Goal: Answer question/provide support: Share knowledge or assist other users

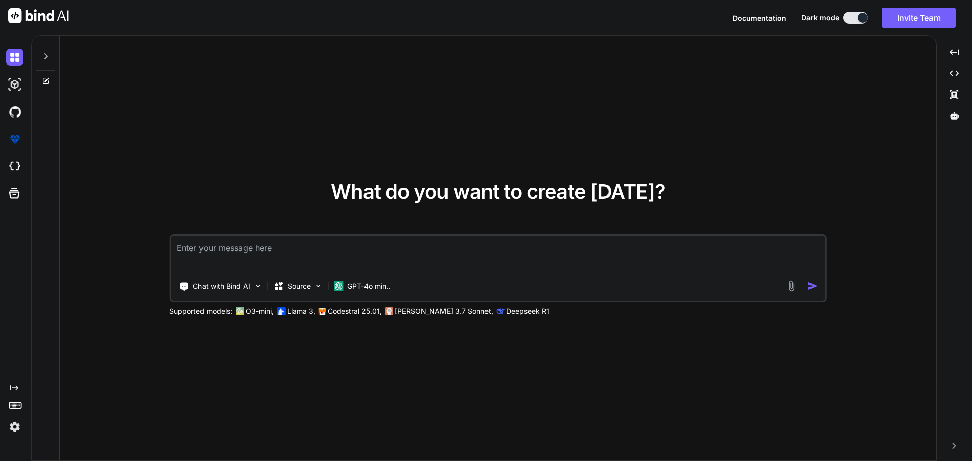
click at [286, 251] on textarea at bounding box center [498, 254] width 654 height 37
type textarea "g"
type textarea "x"
type textarea "gi"
type textarea "x"
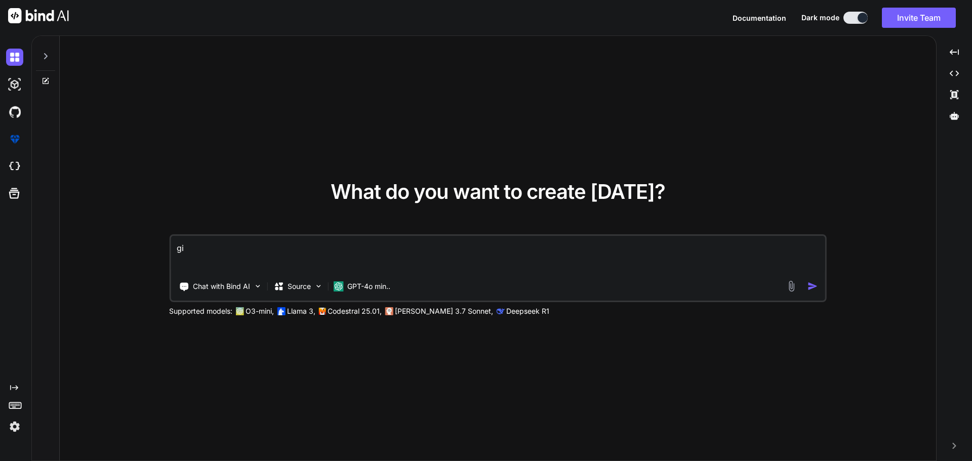
type textarea "giv"
type textarea "x"
type textarea "give"
type textarea "x"
type textarea "giv"
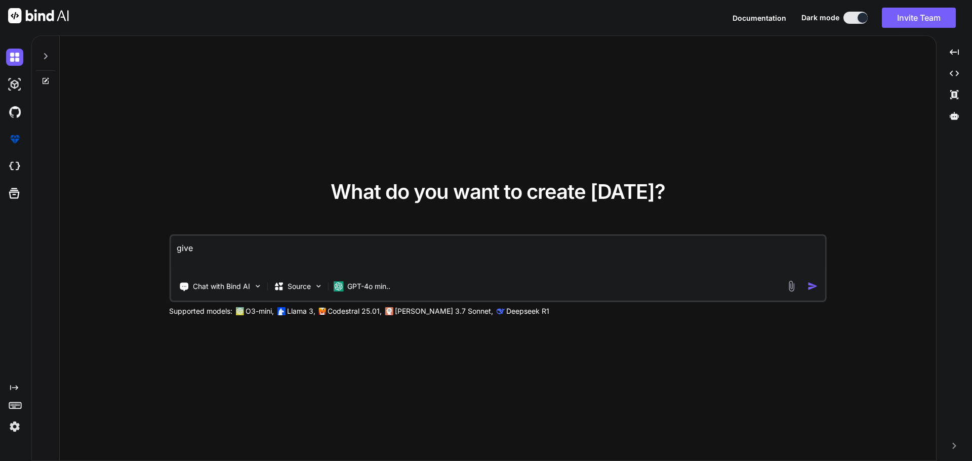
type textarea "x"
type textarea "gi"
type textarea "x"
type textarea "g"
type textarea "x"
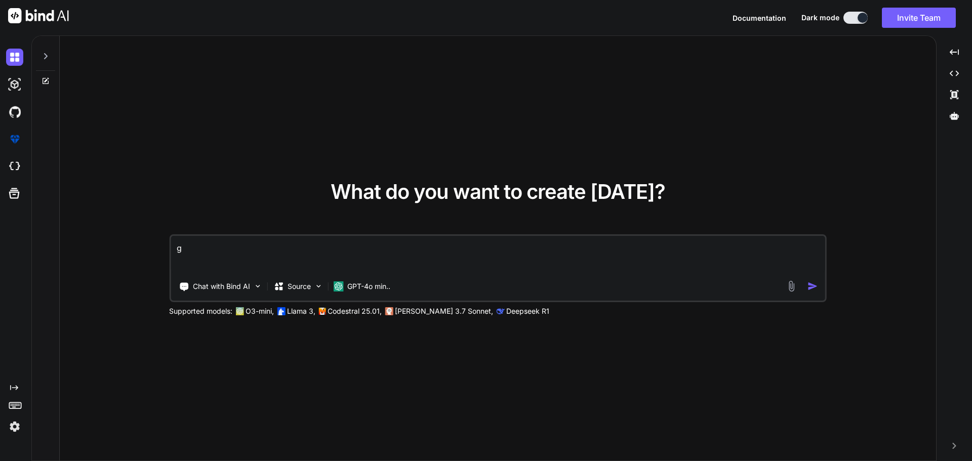
type textarea "x"
paste textarea "C:\nova\Osiris.Nova.Internal.UI\components\partner\shared\documents\index.vue <…"
type textarea "C:\nova\Osiris.Nova.Internal.UI\components\partner\shared\documents\index.vue <…"
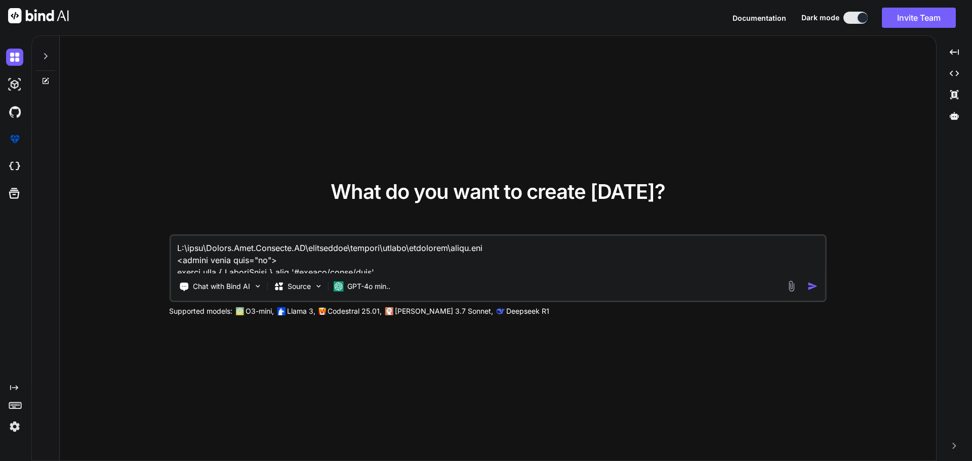
type textarea "x"
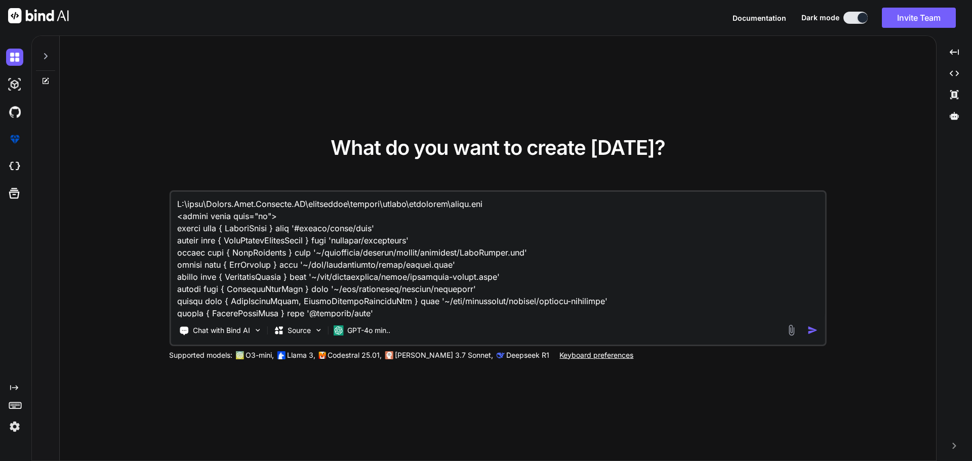
scroll to position [14700, 0]
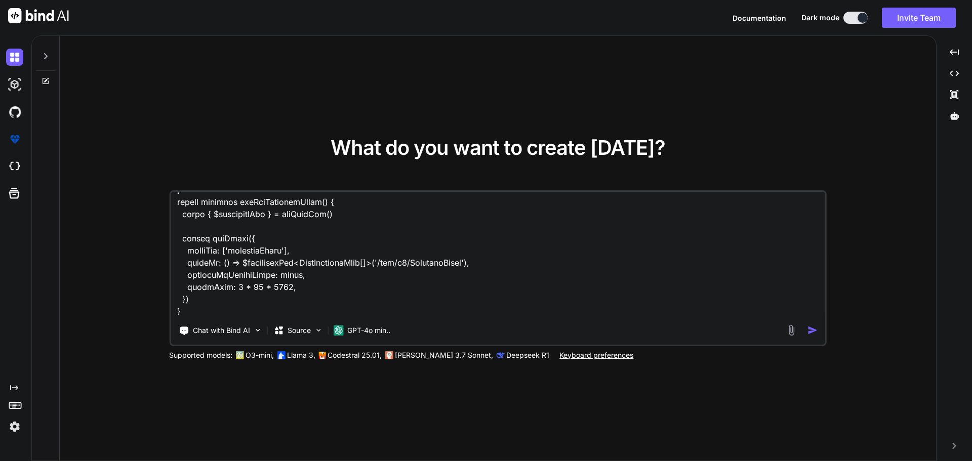
type textarea "C:\nova\Osiris.Nova.Internal.UI\components\partner\shared\documents\index.vue <…"
type textarea "x"
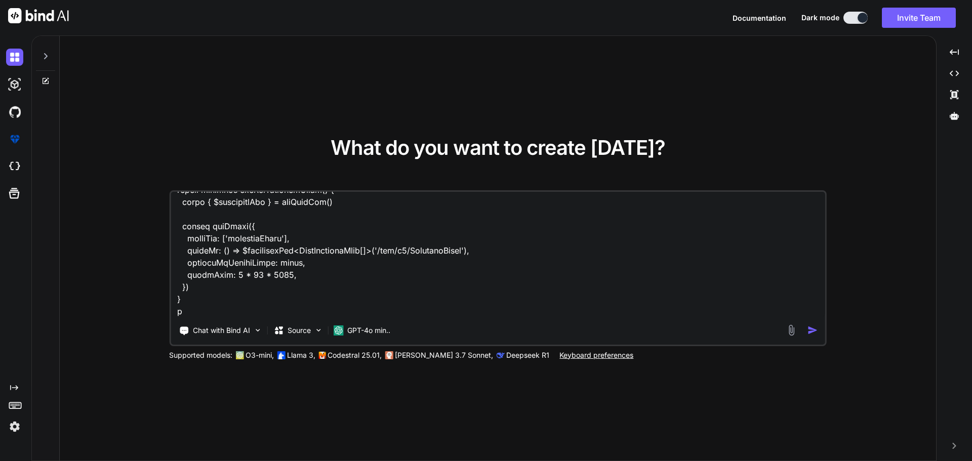
type textarea "C:\nova\Osiris.Nova.Internal.UI\components\partner\shared\documents\index.vue <…"
type textarea "x"
type textarea "C:\nova\Osiris.Nova.Internal.UI\components\partner\shared\documents\index.vue <…"
type textarea "x"
type textarea "C:\nova\Osiris.Nova.Internal.UI\components\partner\shared\documents\index.vue <…"
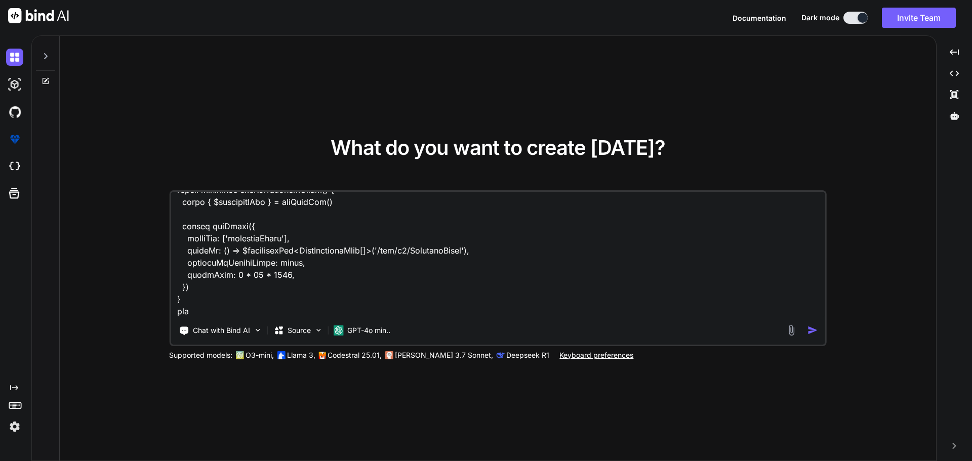
type textarea "x"
type textarea "C:\nova\Osiris.Nova.Internal.UI\components\partner\shared\documents\index.vue <…"
type textarea "x"
type textarea "C:\nova\Osiris.Nova.Internal.UI\components\partner\shared\documents\index.vue <…"
type textarea "x"
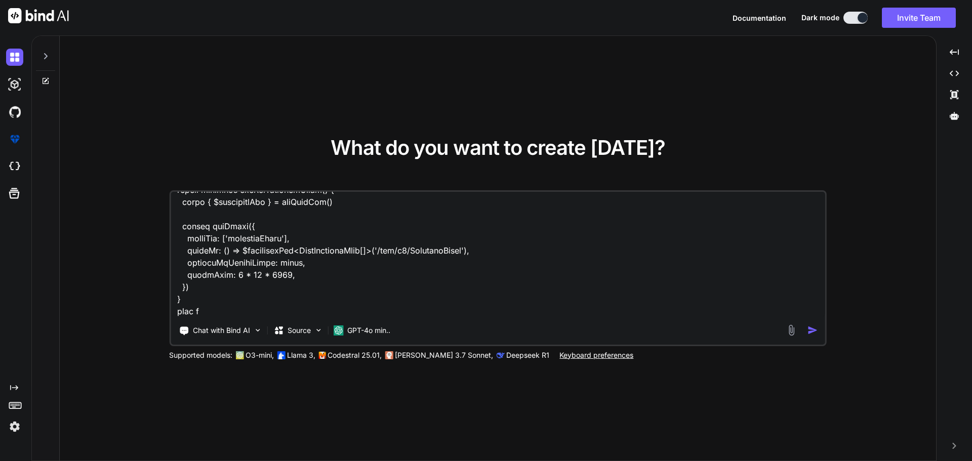
type textarea "C:\nova\Osiris.Nova.Internal.UI\components\partner\shared\documents\index.vue <…"
type textarea "x"
type textarea "C:\nova\Osiris.Nova.Internal.UI\components\partner\shared\documents\index.vue <…"
type textarea "x"
type textarea "C:\nova\Osiris.Nova.Internal.UI\components\partner\shared\documents\index.vue <…"
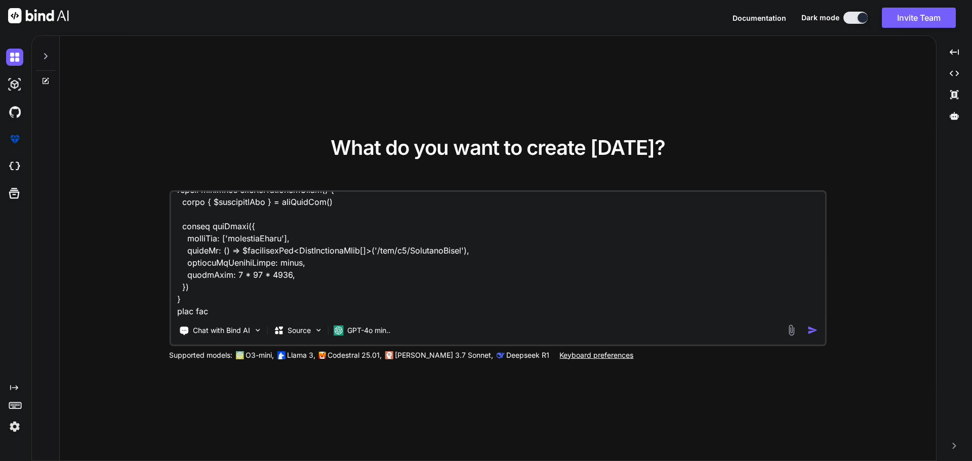
type textarea "x"
type textarea "C:\nova\Osiris.Nova.Internal.UI\components\partner\shared\documents\index.vue <…"
type textarea "x"
type textarea "C:\nova\Osiris.Nova.Internal.UI\components\partner\shared\documents\index.vue <…"
type textarea "x"
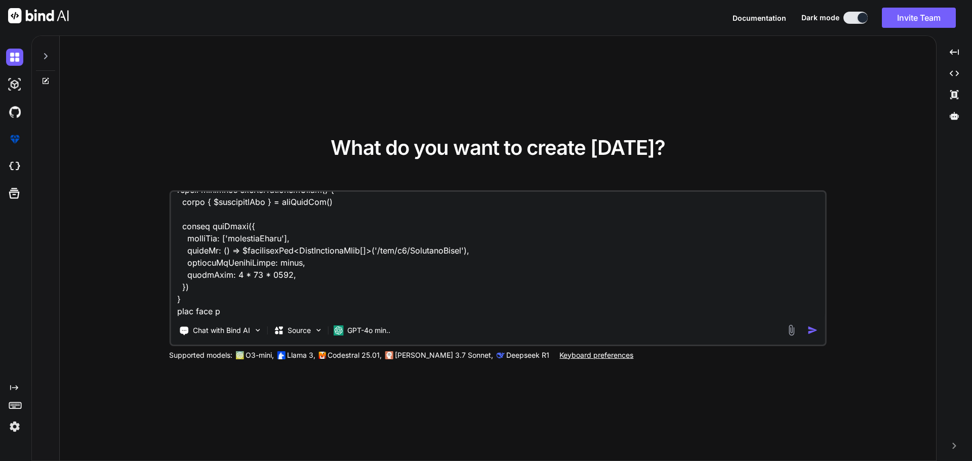
type textarea "C:\nova\Osiris.Nova.Internal.UI\components\partner\shared\documents\index.vue <…"
type textarea "x"
type textarea "C:\nova\Osiris.Nova.Internal.UI\components\partner\shared\documents\index.vue <…"
type textarea "x"
type textarea "C:\nova\Osiris.Nova.Internal.UI\components\partner\shared\documents\index.vue <…"
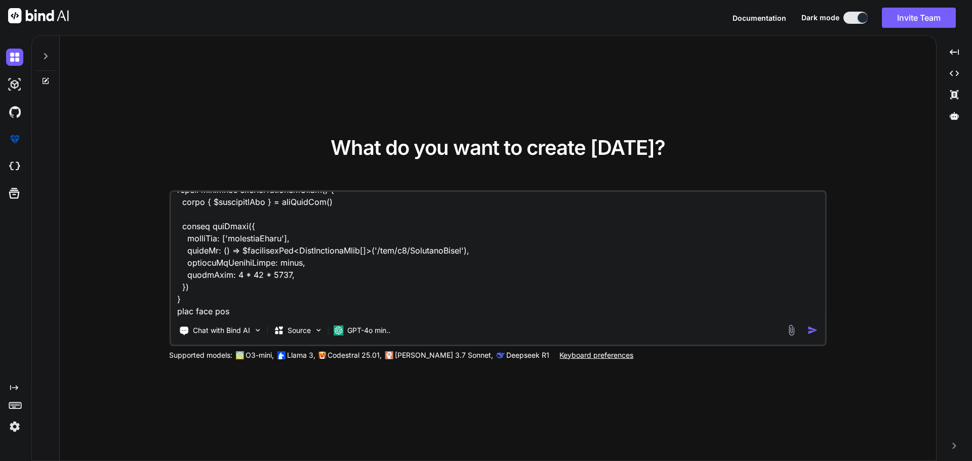
type textarea "x"
type textarea "C:\nova\Osiris.Nova.Internal.UI\components\partner\shared\documents\index.vue <…"
type textarea "x"
type textarea "C:\nova\Osiris.Nova.Internal.UI\components\partner\shared\documents\index.vue <…"
type textarea "x"
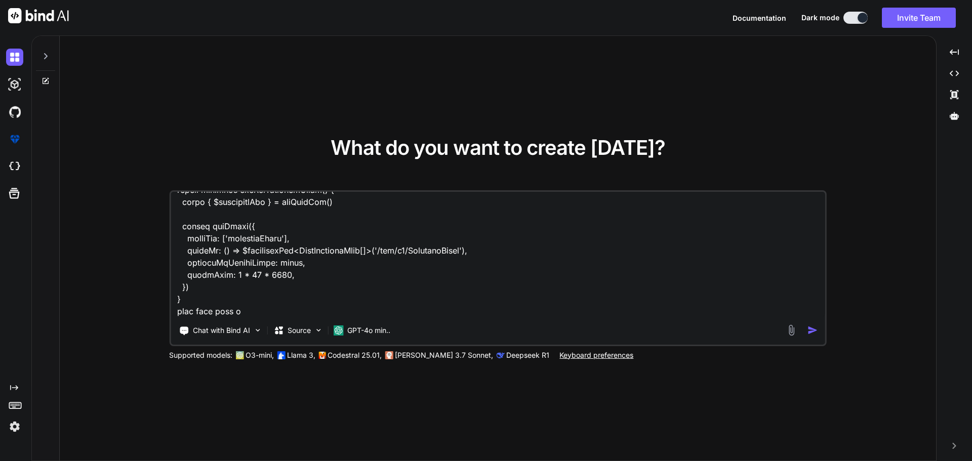
type textarea "C:\nova\Osiris.Nova.Internal.UI\components\partner\shared\documents\index.vue <…"
type textarea "x"
type textarea "C:\nova\Osiris.Nova.Internal.UI\components\partner\shared\documents\index.vue <…"
type textarea "x"
type textarea "C:\nova\Osiris.Nova.Internal.UI\components\partner\shared\documents\index.vue <…"
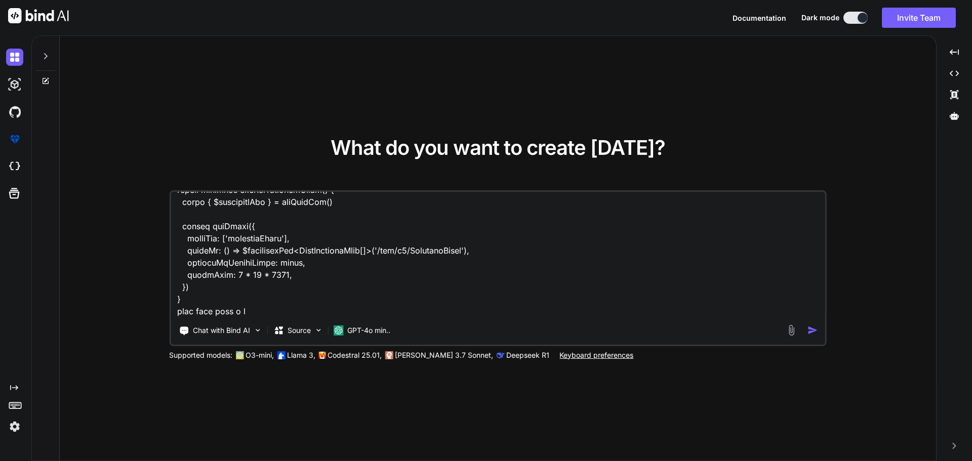
type textarea "x"
type textarea "C:\nova\Osiris.Nova.Internal.UI\components\partner\shared\documents\index.vue <…"
type textarea "x"
type textarea "C:\nova\Osiris.Nova.Internal.UI\components\partner\shared\documents\index.vue <…"
type textarea "x"
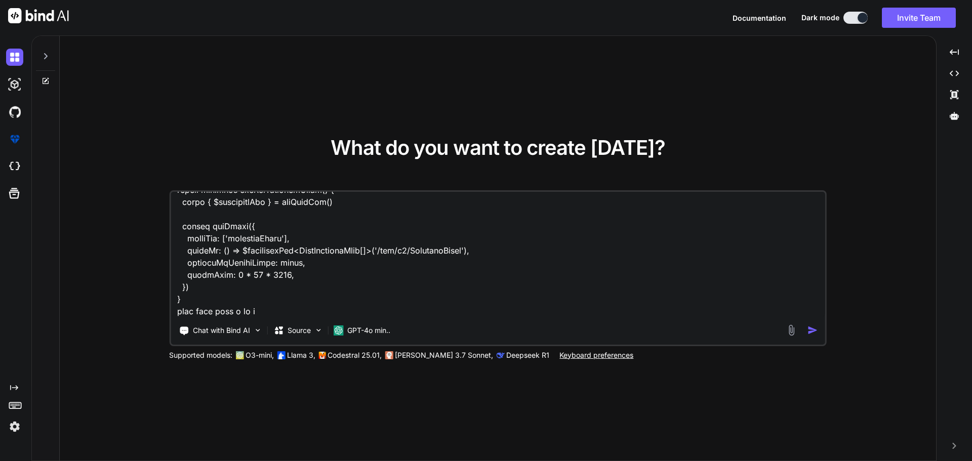
type textarea "C:\nova\Osiris.Nova.Internal.UI\components\partner\shared\documents\index.vue <…"
type textarea "x"
type textarea "C:\nova\Osiris.Nova.Internal.UI\components\partner\shared\documents\index.vue <…"
type textarea "x"
type textarea "C:\nova\Osiris.Nova.Internal.UI\components\partner\shared\documents\index.vue <…"
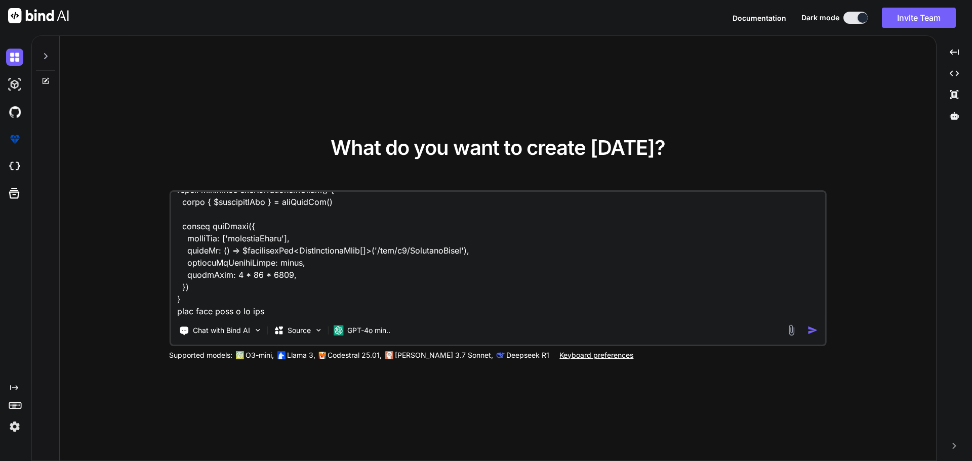
type textarea "x"
type textarea "C:\nova\Osiris.Nova.Internal.UI\components\partner\shared\documents\index.vue <…"
type textarea "x"
type textarea "C:\nova\Osiris.Nova.Internal.UI\components\partner\shared\documents\index.vue <…"
type textarea "x"
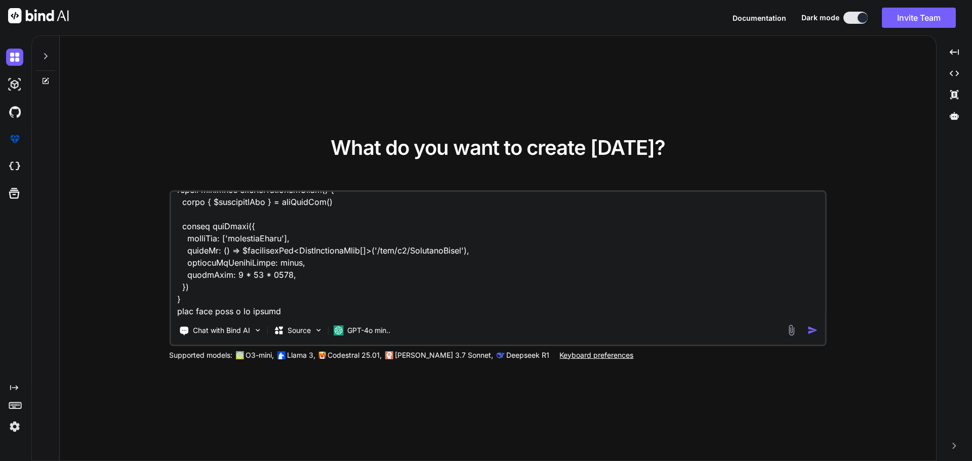
type textarea "C:\nova\Osiris.Nova.Internal.UI\components\partner\shared\documents\index.vue <…"
type textarea "x"
type textarea "C:\nova\Osiris.Nova.Internal.UI\components\partner\shared\documents\index.vue <…"
type textarea "x"
type textarea "C:\nova\Osiris.Nova.Internal.UI\components\partner\shared\documents\index.vue <…"
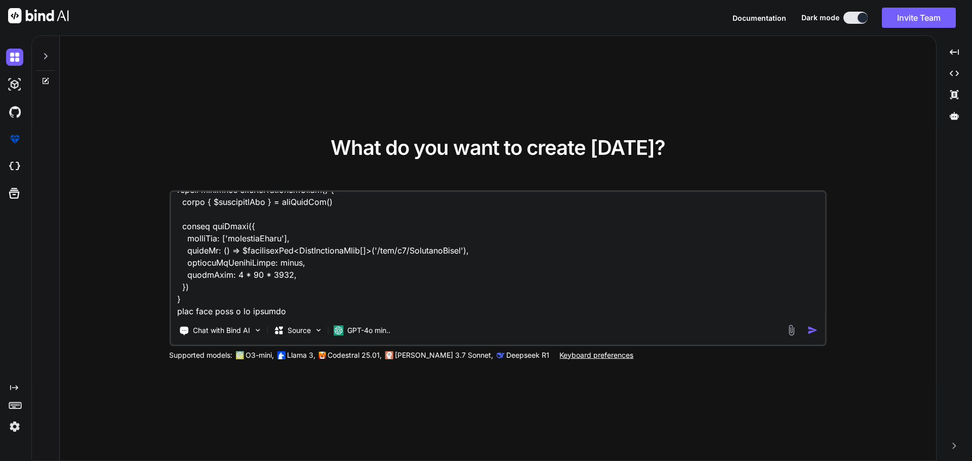
type textarea "x"
type textarea "C:\nova\Osiris.Nova.Internal.UI\components\partner\shared\documents\index.vue <…"
type textarea "x"
type textarea "C:\nova\Osiris.Nova.Internal.UI\components\partner\shared\documents\index.vue <…"
type textarea "x"
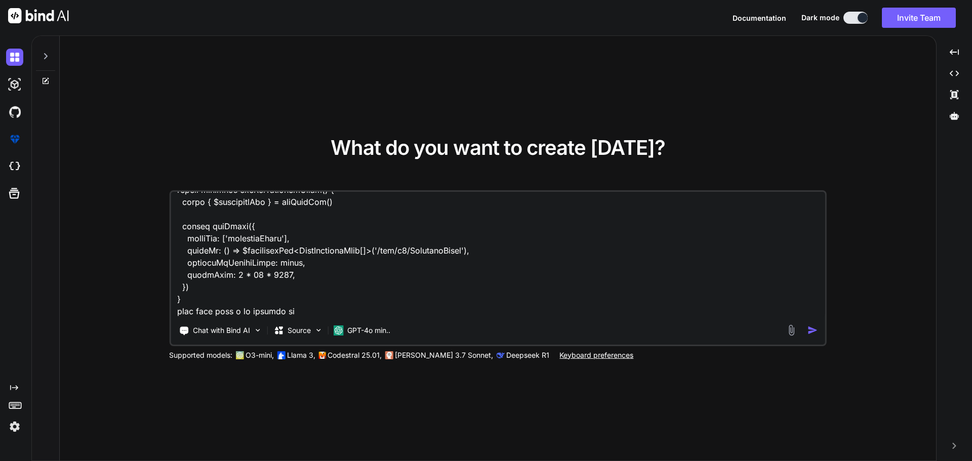
type textarea "C:\nova\Osiris.Nova.Internal.UI\components\partner\shared\documents\index.vue <…"
type textarea "x"
type textarea "C:\nova\Osiris.Nova.Internal.UI\components\partner\shared\documents\index.vue <…"
type textarea "x"
type textarea "C:\nova\Osiris.Nova.Internal.UI\components\partner\shared\documents\index.vue <…"
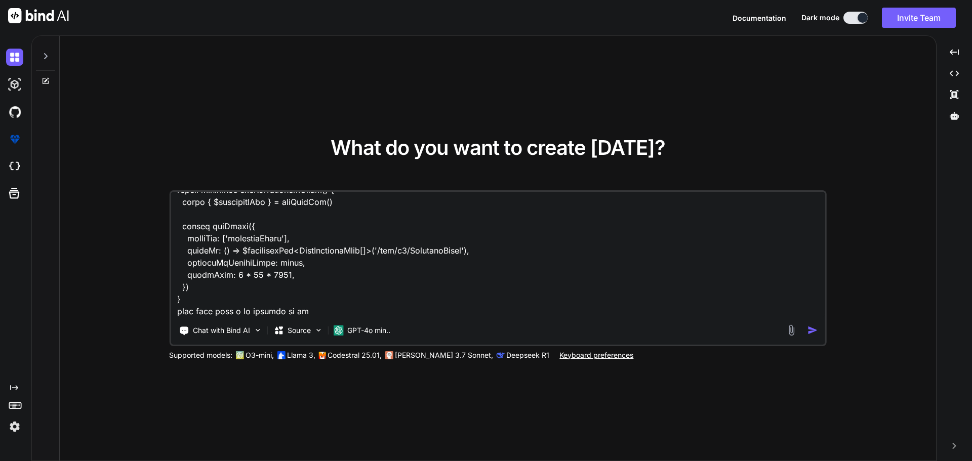
type textarea "x"
type textarea "C:\nova\Osiris.Nova.Internal.UI\components\partner\shared\documents\index.vue <…"
type textarea "x"
type textarea "C:\nova\Osiris.Nova.Internal.UI\components\partner\shared\documents\index.vue <…"
type textarea "x"
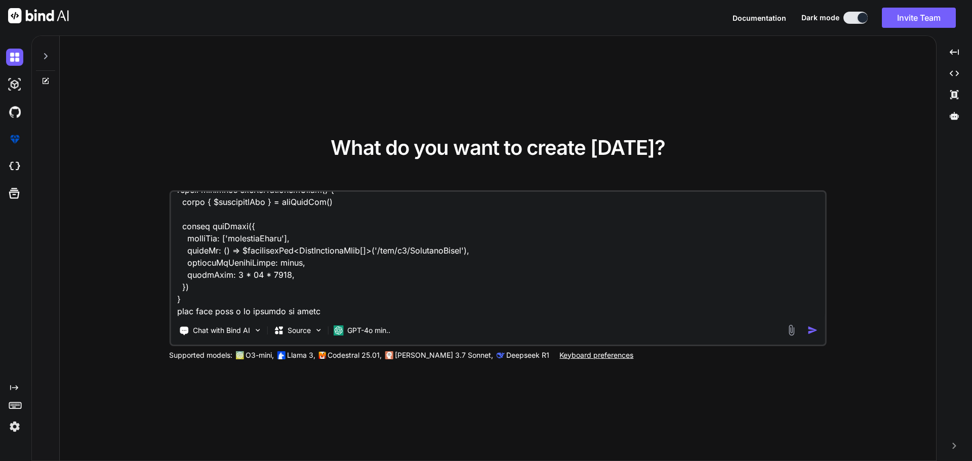
type textarea "C:\nova\Osiris.Nova.Internal.UI\components\partner\shared\documents\index.vue <…"
type textarea "x"
type textarea "C:\nova\Osiris.Nova.Internal.UI\components\partner\shared\documents\index.vue <…"
type textarea "x"
type textarea "C:\nova\Osiris.Nova.Internal.UI\components\partner\shared\documents\index.vue <…"
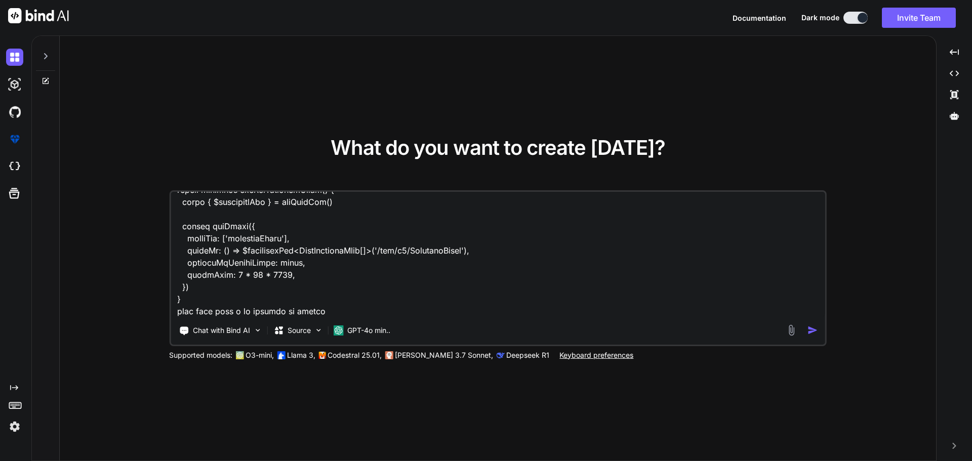
type textarea "x"
type textarea "C:\nova\Osiris.Nova.Internal.UI\components\partner\shared\documents\index.vue <…"
type textarea "x"
type textarea "C:\nova\Osiris.Nova.Internal.UI\components\partner\shared\documents\index.vue <…"
type textarea "x"
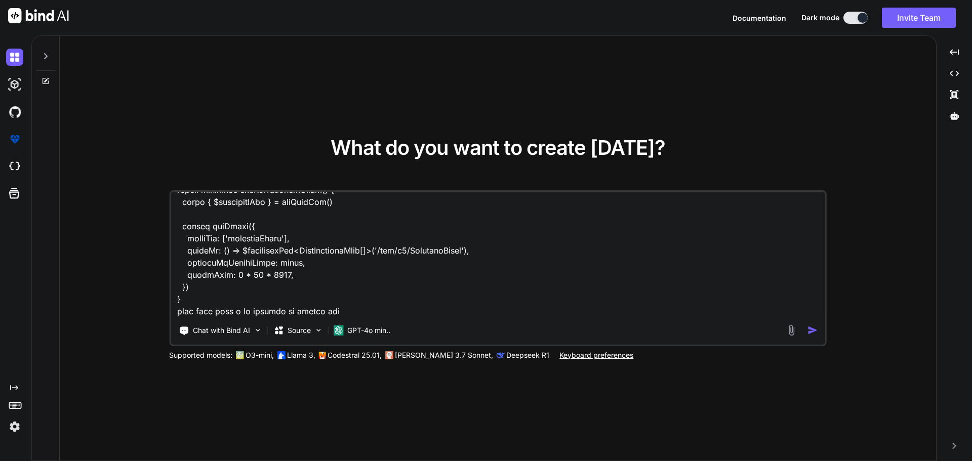
type textarea "C:\nova\Osiris.Nova.Internal.UI\components\partner\shared\documents\index.vue <…"
type textarea "x"
type textarea "C:\nova\Osiris.Nova.Internal.UI\components\partner\shared\documents\index.vue <…"
type textarea "x"
type textarea "C:\nova\Osiris.Nova.Internal.UI\components\partner\shared\documents\index.vue <…"
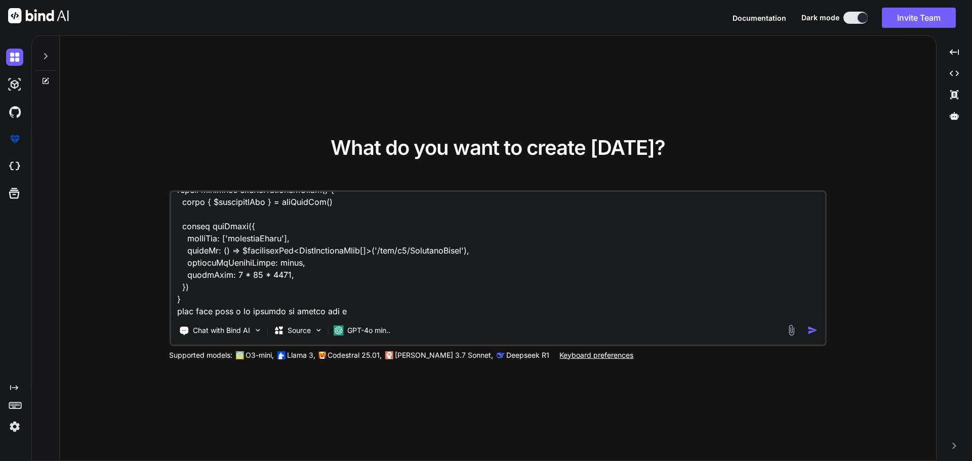
type textarea "x"
type textarea "C:\nova\Osiris.Nova.Internal.UI\components\partner\shared\documents\index.vue <…"
type textarea "x"
type textarea "C:\nova\Osiris.Nova.Internal.UI\components\partner\shared\documents\index.vue <…"
type textarea "x"
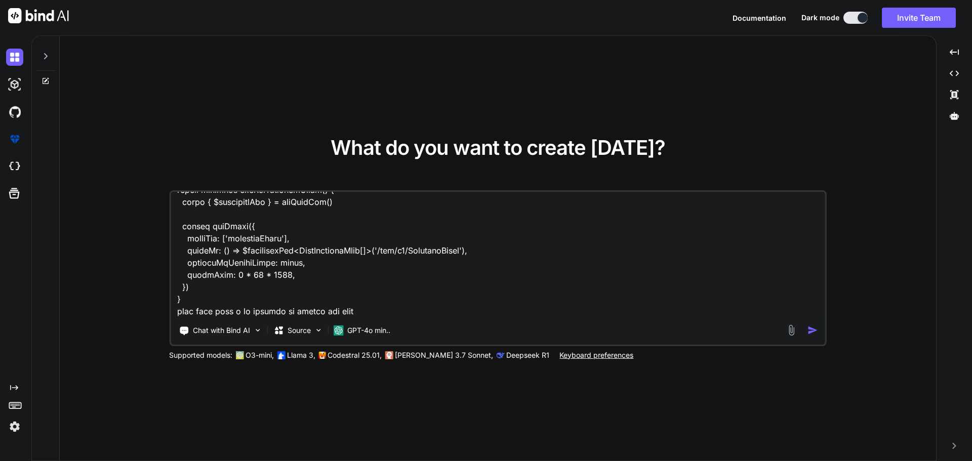
type textarea "C:\nova\Osiris.Nova.Internal.UI\components\partner\shared\documents\index.vue <…"
type textarea "x"
type textarea "C:\nova\Osiris.Nova.Internal.UI\components\partner\shared\documents\index.vue <…"
type textarea "x"
type textarea "C:\nova\Osiris.Nova.Internal.UI\components\partner\shared\documents\index.vue <…"
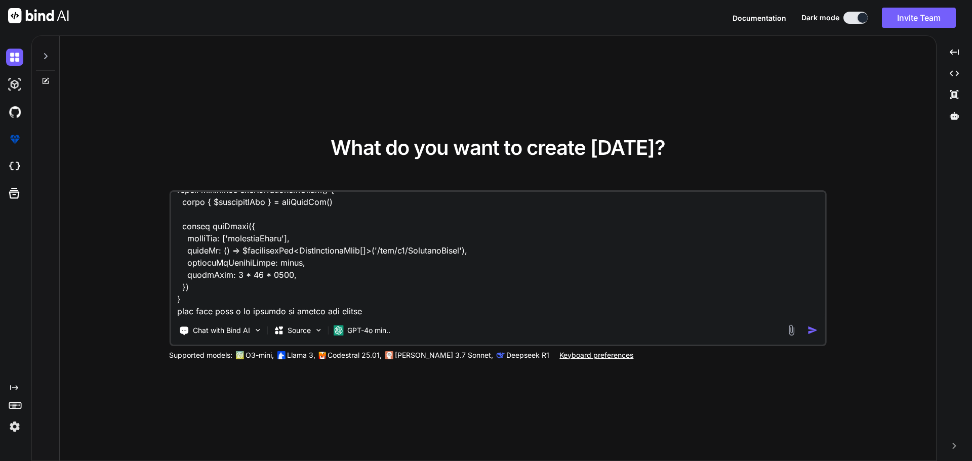
type textarea "x"
type textarea "C:\nova\Osiris.Nova.Internal.UI\components\partner\shared\documents\index.vue <…"
type textarea "x"
type textarea "C:\nova\Osiris.Nova.Internal.UI\components\partner\shared\documents\index.vue <…"
type textarea "x"
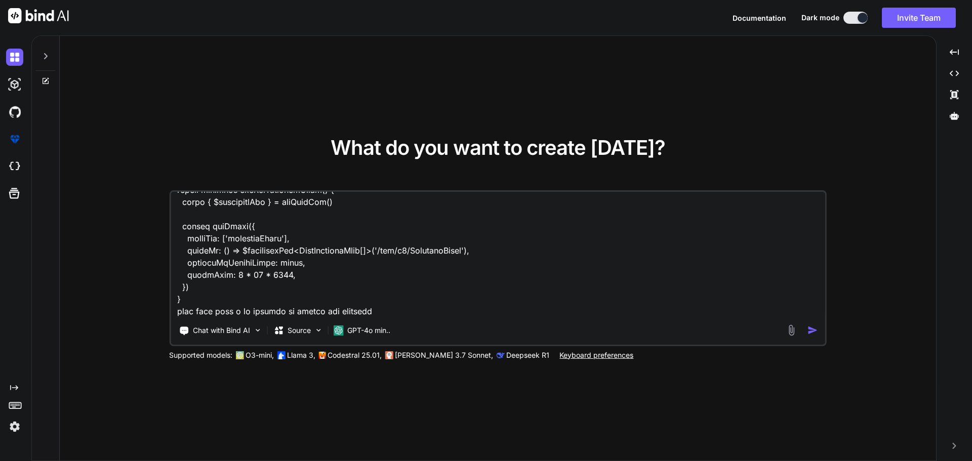
type textarea "C:\nova\Osiris.Nova.Internal.UI\components\partner\shared\documents\index.vue <…"
type textarea "x"
type textarea "C:\nova\Osiris.Nova.Internal.UI\components\partner\shared\documents\index.vue <…"
type textarea "x"
type textarea "C:\nova\Osiris.Nova.Internal.UI\components\partner\shared\documents\index.vue <…"
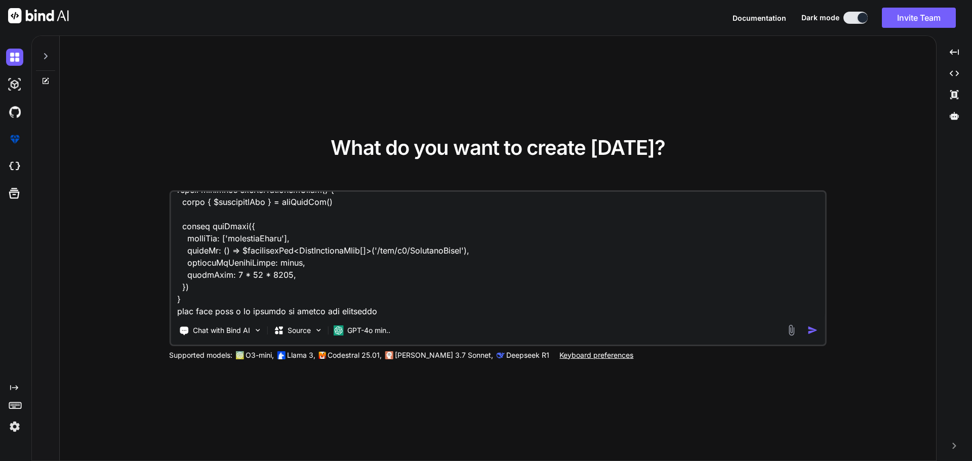
type textarea "x"
click at [290, 314] on textarea at bounding box center [498, 255] width 654 height 126
type textarea "C:\nova\Osiris.Nova.Internal.UI\components\partner\shared\documents\index.vue <…"
type textarea "x"
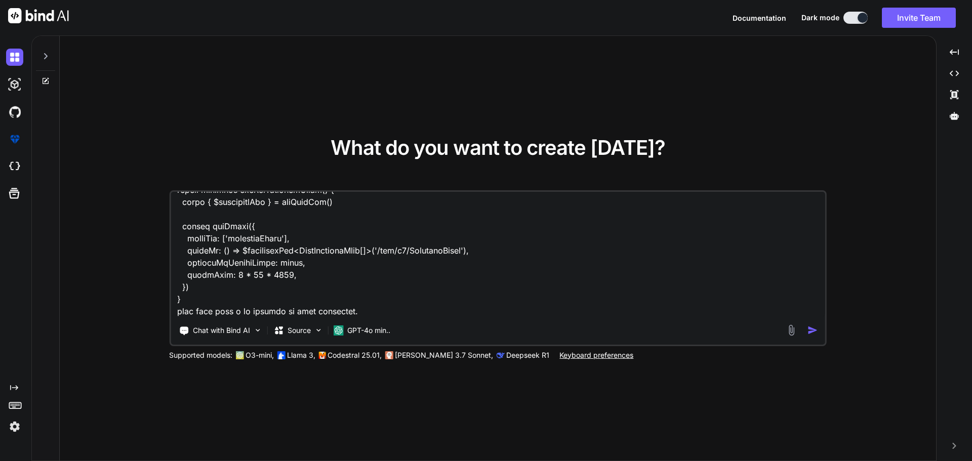
type textarea "C:\nova\Osiris.Nova.Internal.UI\components\partner\shared\documents\index.vue <…"
type textarea "x"
type textarea "C:\nova\Osiris.Nova.Internal.UI\components\partner\shared\documents\index.vue <…"
type textarea "x"
type textarea "C:\nova\Osiris.Nova.Internal.UI\components\partner\shared\documents\index.vue <…"
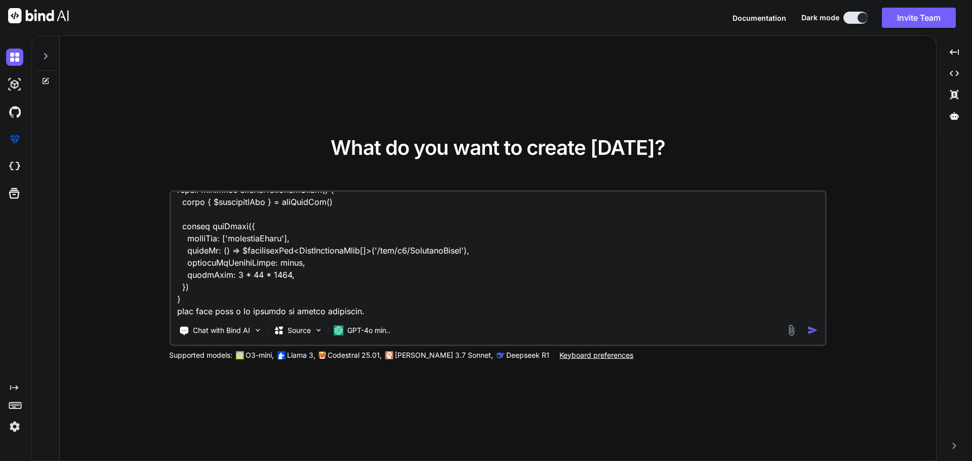
type textarea "x"
type textarea "C:\nova\Osiris.Nova.Internal.UI\components\partner\shared\documents\index.vue <…"
type textarea "x"
click at [380, 317] on textarea at bounding box center [498, 255] width 654 height 126
type textarea "C:\nova\Osiris.Nova.Internal.UI\components\partner\shared\documents\index.vue <…"
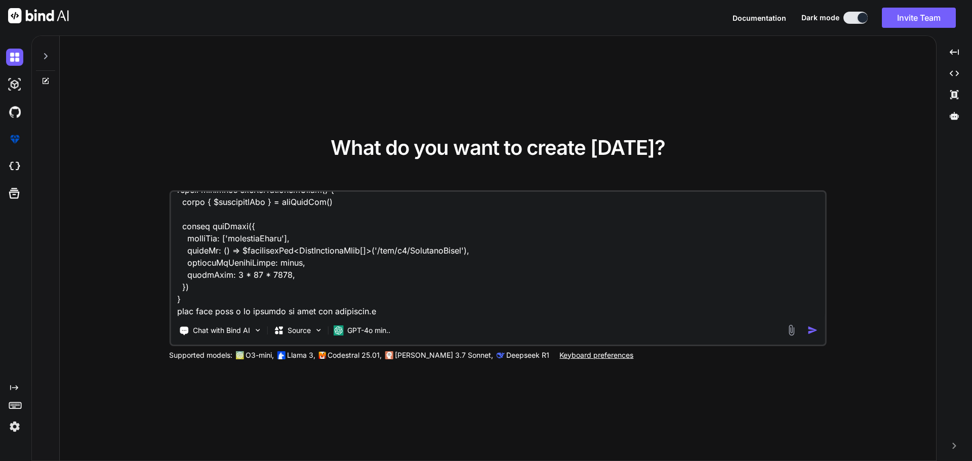
type textarea "x"
type textarea "C:\nova\Osiris.Nova.Internal.UI\components\partner\shared\documents\index.vue <…"
type textarea "x"
type textarea "C:\nova\Osiris.Nova.Internal.UI\components\partner\shared\documents\index.vue <…"
type textarea "x"
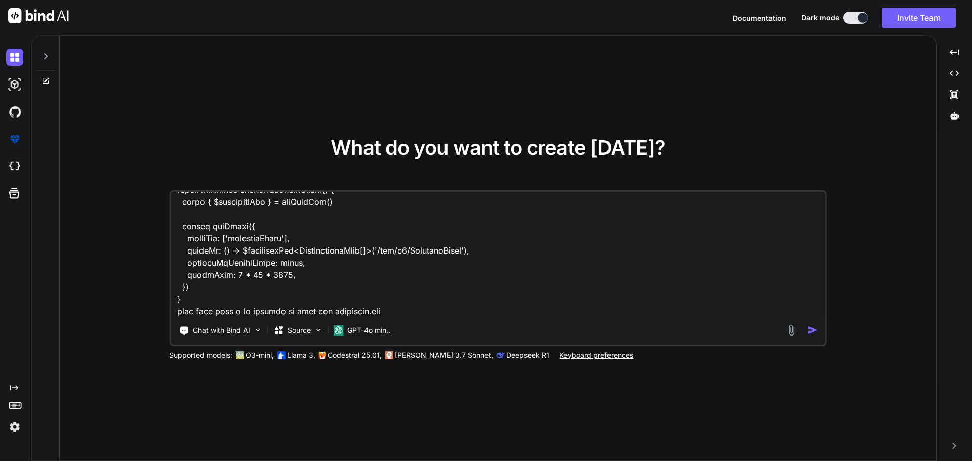
type textarea "C:\nova\Osiris.Nova.Internal.UI\components\partner\shared\documents\index.vue <…"
type textarea "x"
type textarea "C:\nova\Osiris.Nova.Internal.UI\components\partner\shared\documents\index.vue <…"
type textarea "x"
type textarea "C:\nova\Osiris.Nova.Internal.UI\components\partner\shared\documents\index.vue <…"
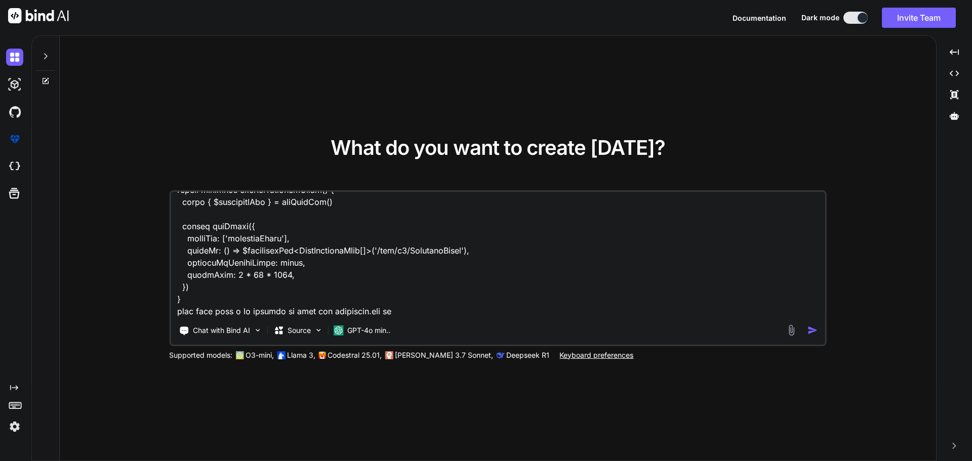
type textarea "x"
type textarea "C:\nova\Osiris.Nova.Internal.UI\components\partner\shared\documents\index.vue <…"
type textarea "x"
type textarea "C:\nova\Osiris.Nova.Internal.UI\components\partner\shared\documents\index.vue <…"
type textarea "x"
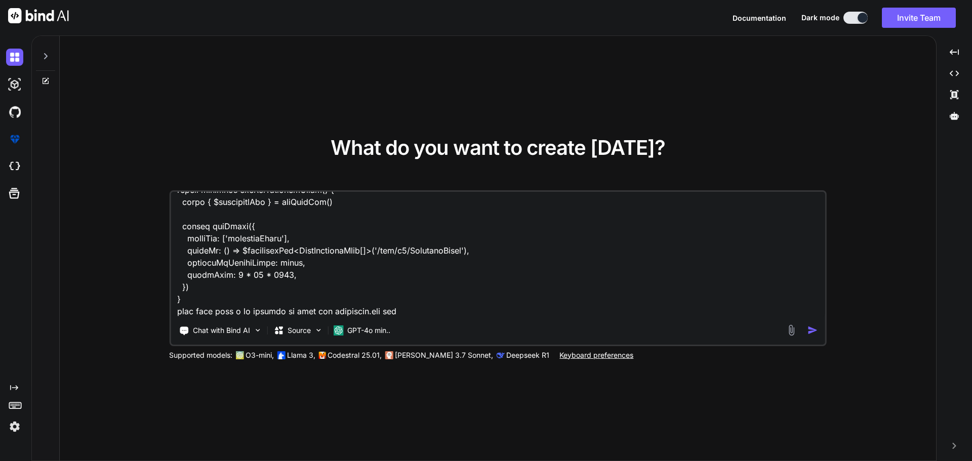
type textarea "C:\nova\Osiris.Nova.Internal.UI\components\partner\shared\documents\index.vue <…"
type textarea "x"
type textarea "C:\nova\Osiris.Nova.Internal.UI\components\partner\shared\documents\index.vue <…"
type textarea "x"
type textarea "C:\nova\Osiris.Nova.Internal.UI\components\partner\shared\documents\index.vue <…"
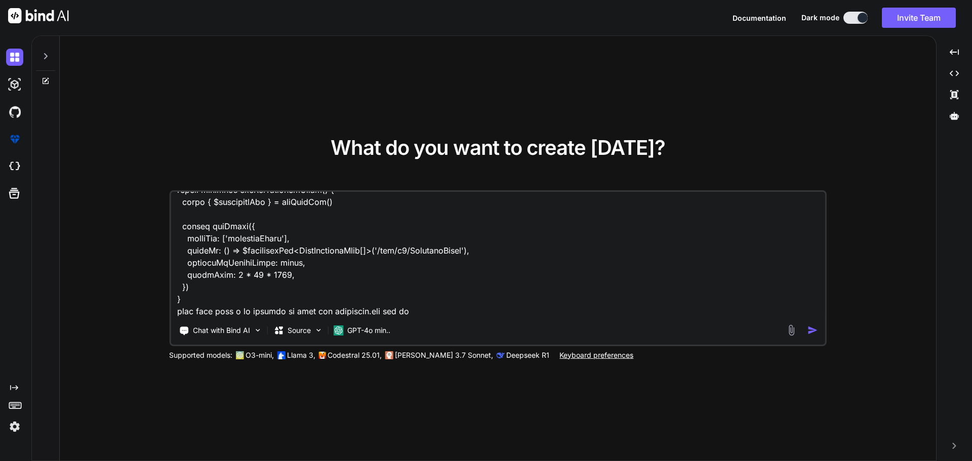
type textarea "x"
type textarea "C:\nova\Osiris.Nova.Internal.UI\components\partner\shared\documents\index.vue <…"
type textarea "x"
type textarea "C:\nova\Osiris.Nova.Internal.UI\components\partner\shared\documents\index.vue <…"
type textarea "x"
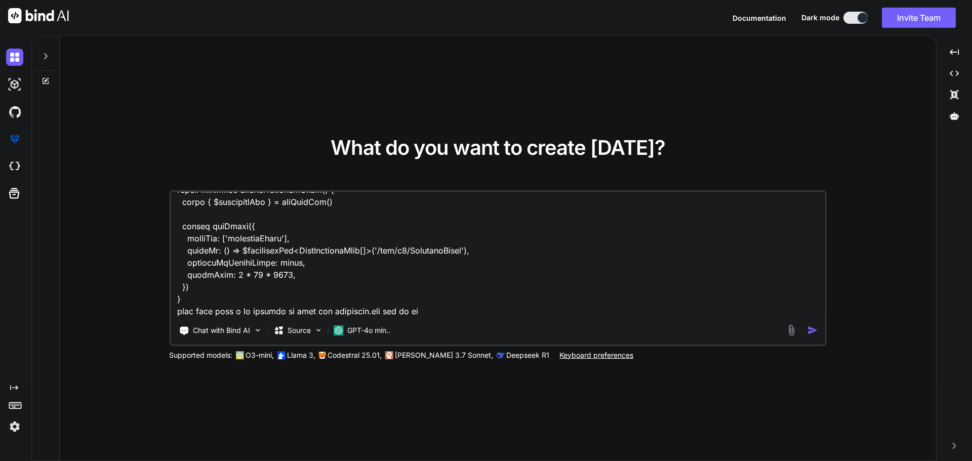
type textarea "C:\nova\Osiris.Nova.Internal.UI\components\partner\shared\documents\index.vue <…"
type textarea "x"
type textarea "C:\nova\Osiris.Nova.Internal.UI\components\partner\shared\documents\index.vue <…"
type textarea "x"
type textarea "C:\nova\Osiris.Nova.Internal.UI\components\partner\shared\documents\index.vue <…"
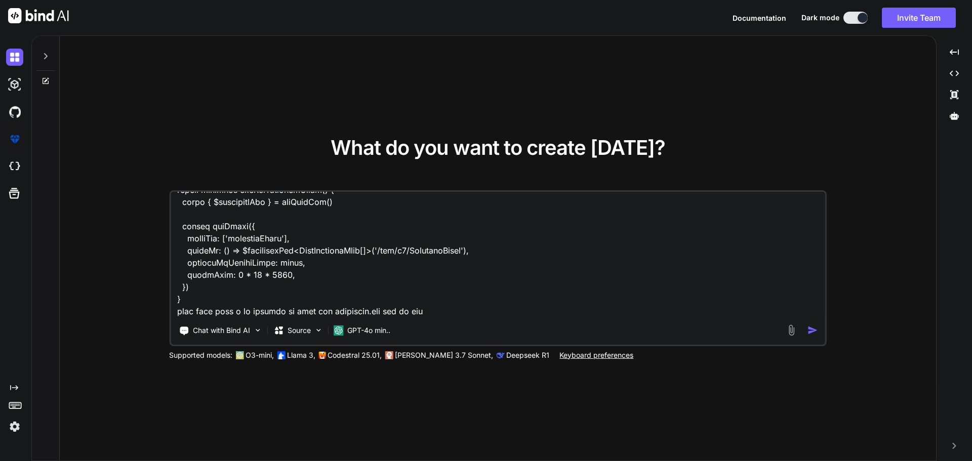
type textarea "x"
type textarea "C:\nova\Osiris.Nova.Internal.UI\components\partner\shared\documents\index.vue <…"
type textarea "x"
type textarea "C:\nova\Osiris.Nova.Internal.UI\components\partner\shared\documents\index.vue <…"
type textarea "x"
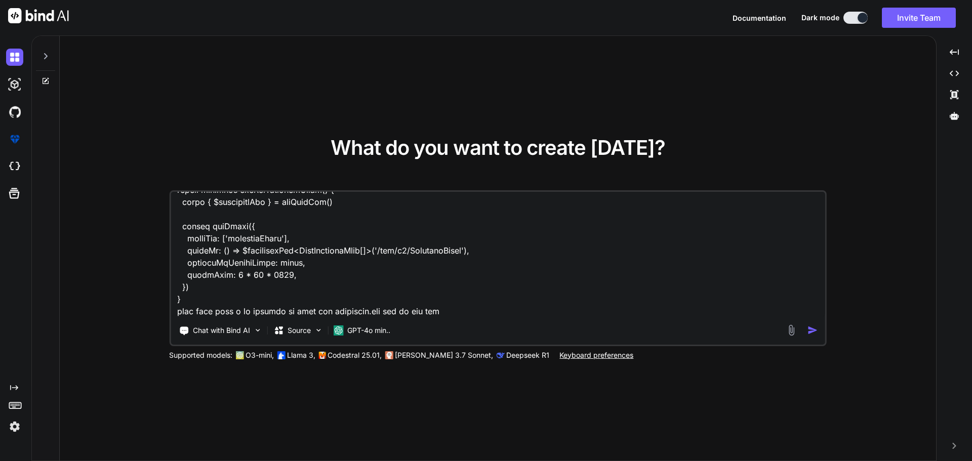
type textarea "C:\nova\Osiris.Nova.Internal.UI\components\partner\shared\documents\index.vue <…"
type textarea "x"
type textarea "C:\nova\Osiris.Nova.Internal.UI\components\partner\shared\documents\index.vue <…"
type textarea "x"
type textarea "C:\nova\Osiris.Nova.Internal.UI\components\partner\shared\documents\index.vue <…"
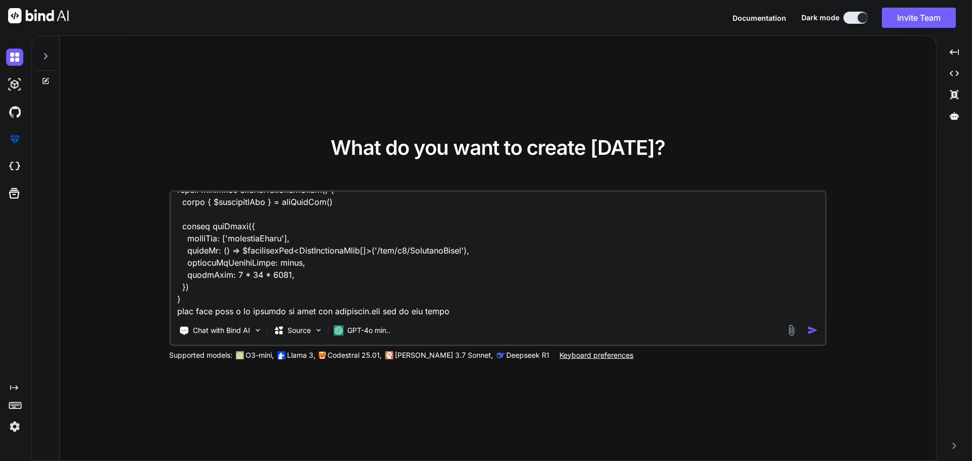
type textarea "x"
type textarea "C:\nova\Osiris.Nova.Internal.UI\components\partner\shared\documents\index.vue <…"
type textarea "x"
type textarea "C:\nova\Osiris.Nova.Internal.UI\components\partner\shared\documents\index.vue <…"
type textarea "x"
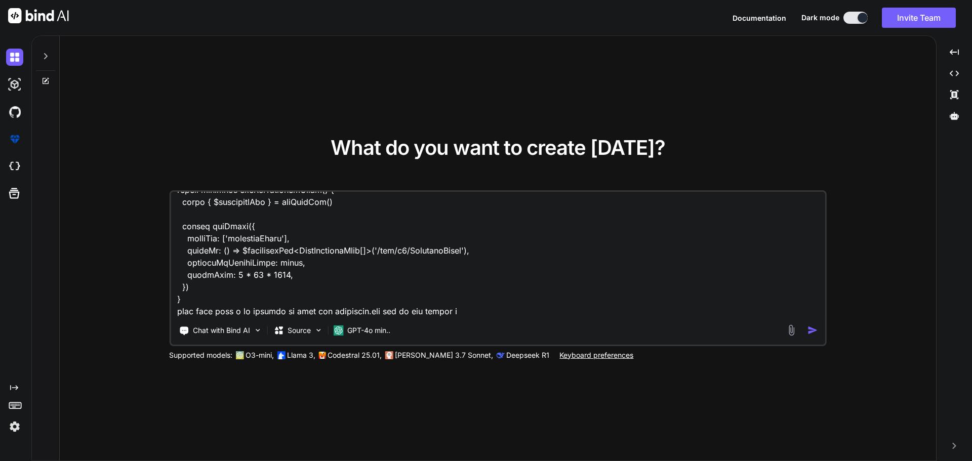
type textarea "C:\nova\Osiris.Nova.Internal.UI\components\partner\shared\documents\index.vue <…"
type textarea "x"
type textarea "C:\nova\Osiris.Nova.Internal.UI\components\partner\shared\documents\index.vue <…"
type textarea "x"
type textarea "C:\nova\Osiris.Nova.Internal.UI\components\partner\shared\documents\index.vue <…"
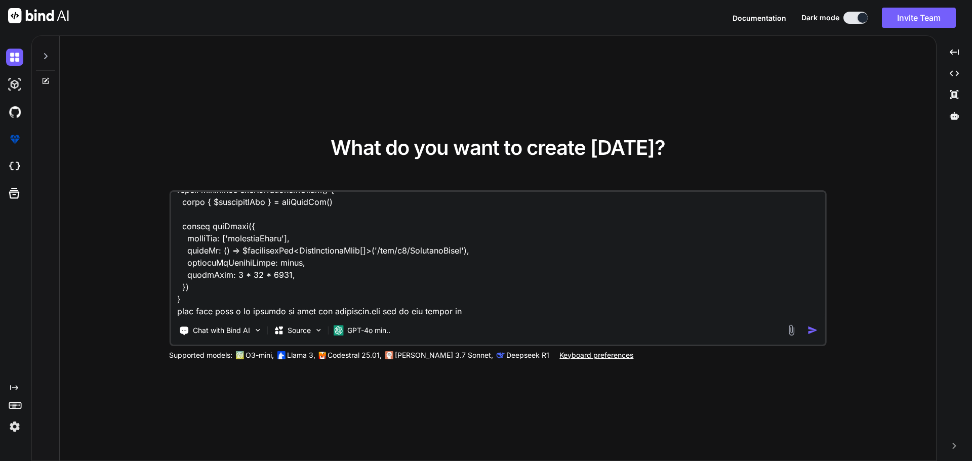
type textarea "x"
type textarea "C:\nova\Osiris.Nova.Internal.UI\components\partner\shared\documents\index.vue <…"
type textarea "x"
type textarea "C:\nova\Osiris.Nova.Internal.UI\components\partner\shared\documents\index.vue <…"
type textarea "x"
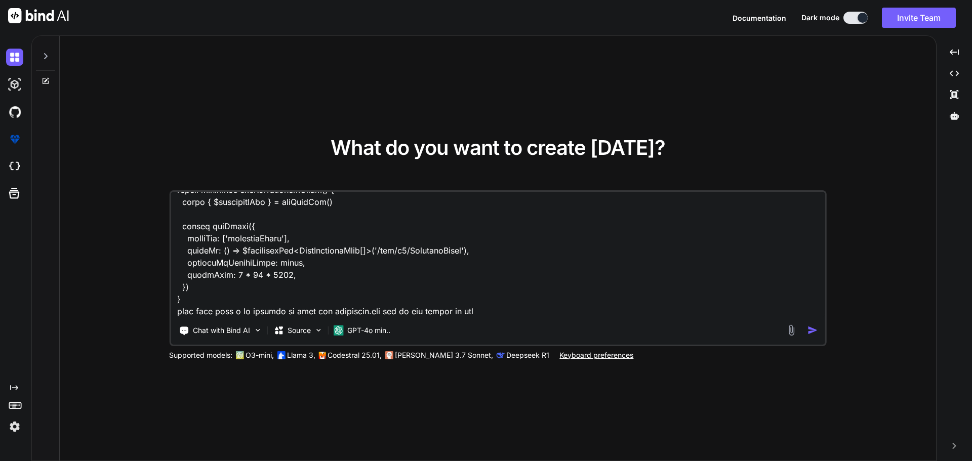
type textarea "C:\nova\Osiris.Nova.Internal.UI\components\partner\shared\documents\index.vue <…"
type textarea "x"
type textarea "C:\nova\Osiris.Nova.Internal.UI\components\partner\shared\documents\index.vue <…"
type textarea "x"
type textarea "C:\nova\Osiris.Nova.Internal.UI\components\partner\shared\documents\index.vue <…"
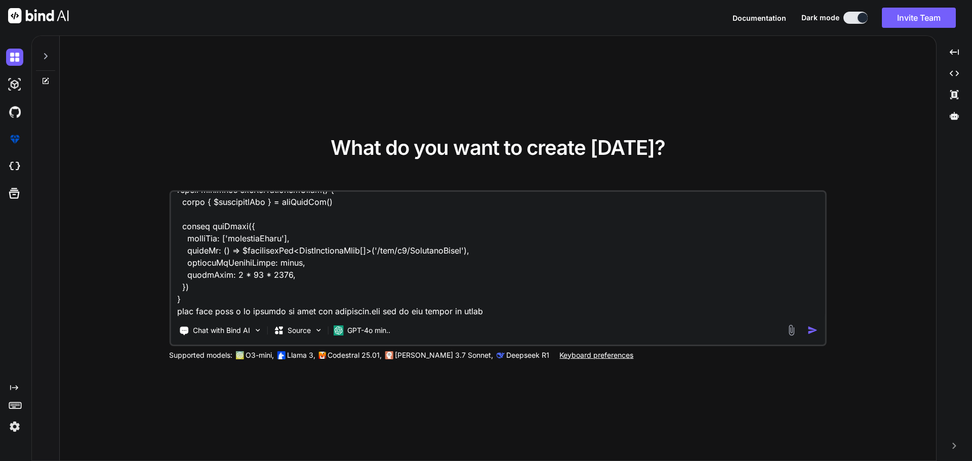
type textarea "x"
type textarea "C:\nova\Osiris.Nova.Internal.UI\components\partner\shared\documents\index.vue <…"
type textarea "x"
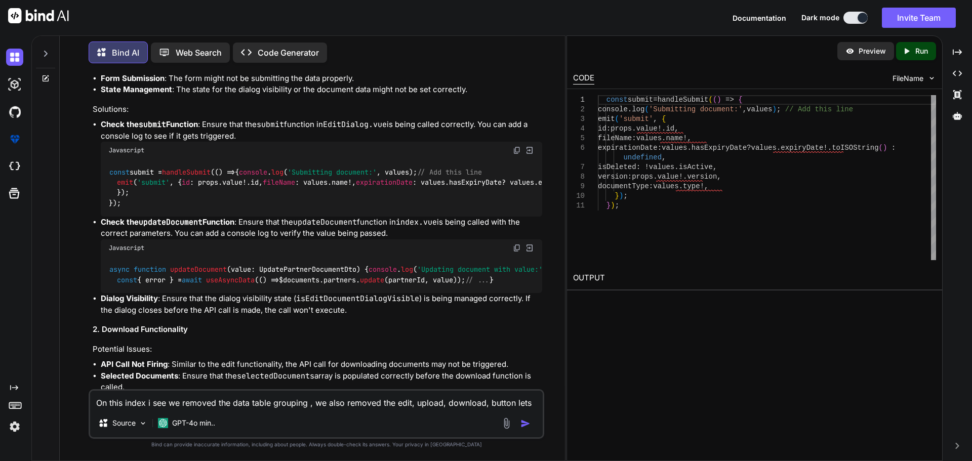
scroll to position [3543, 0]
click at [193, 172] on span "handleSubmit" at bounding box center [186, 171] width 49 height 9
copy span "handleSubmit"
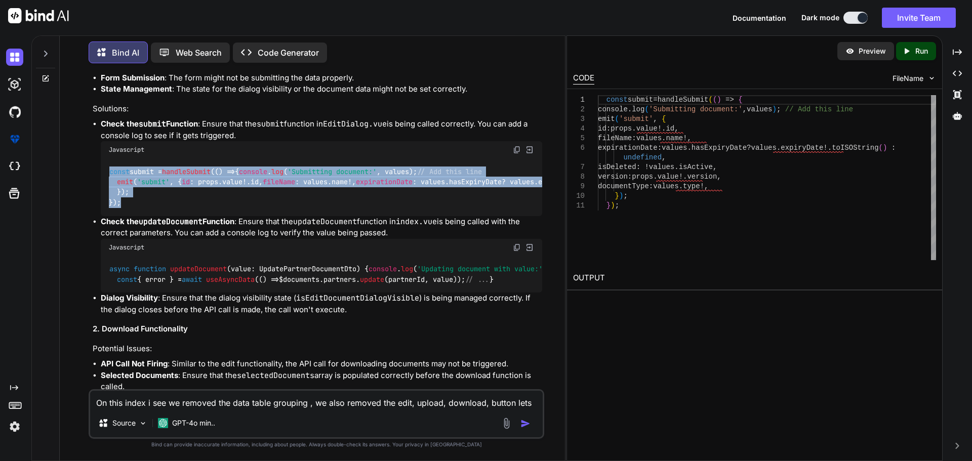
drag, startPoint x: 126, startPoint y: 272, endPoint x: 99, endPoint y: 161, distance: 114.5
click at [99, 161] on ul "Check the submit Function : Ensure that the submit function in EditDialog.vue i…" at bounding box center [317, 216] width 449 height 197
copy code "const submit = handleSubmit ( () => { console . log ( 'Submitting document:' , …"
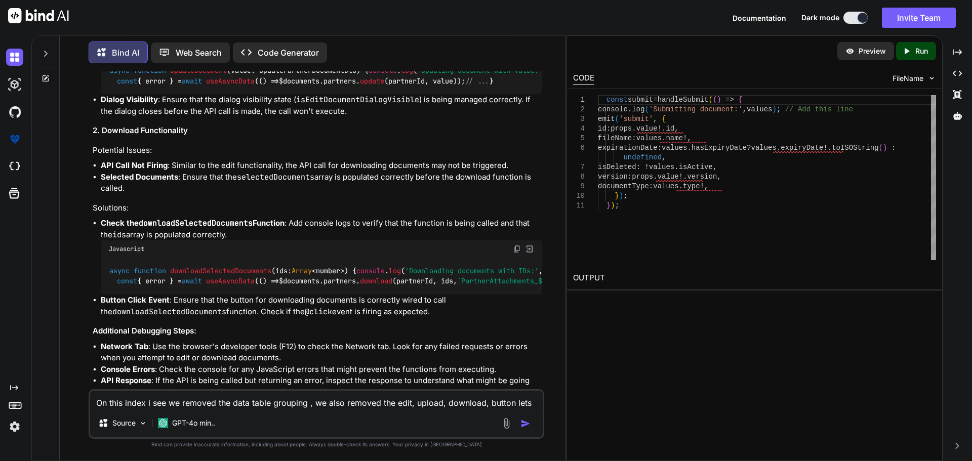
scroll to position [3746, 0]
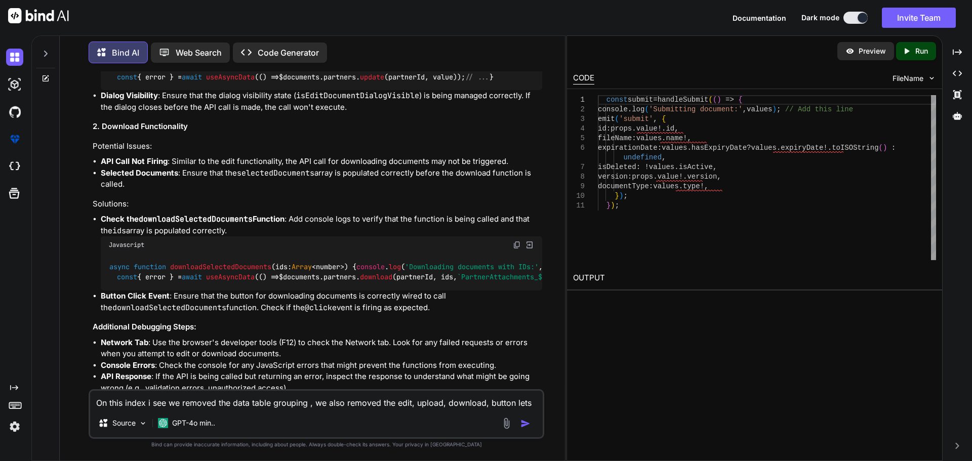
click at [206, 71] on span "updateDocument" at bounding box center [198, 66] width 57 height 9
drag, startPoint x: 107, startPoint y: 139, endPoint x: 228, endPoint y: 137, distance: 121.5
click at [228, 91] on div "async function updateDocument ( value: UpdatePartnerDocumentDto ) { console . l…" at bounding box center [321, 72] width 441 height 37
copy code "async function updateDocument"
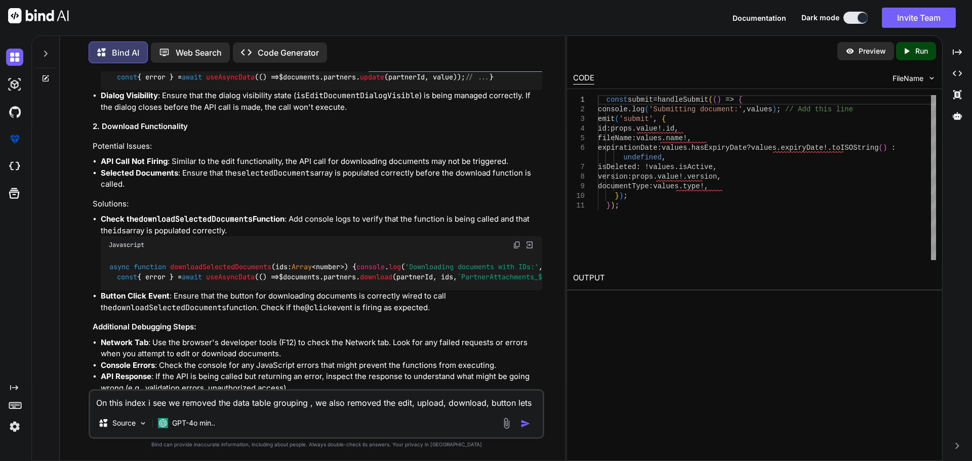
drag, startPoint x: 334, startPoint y: 145, endPoint x: 116, endPoint y: 152, distance: 217.2
click at [116, 82] on code "async function updateDocument ( value: UpdatePartnerDocumentDto ) { console . l…" at bounding box center [376, 71] width 535 height 21
copy code "console . log ( 'Updating document with value:' , value);"
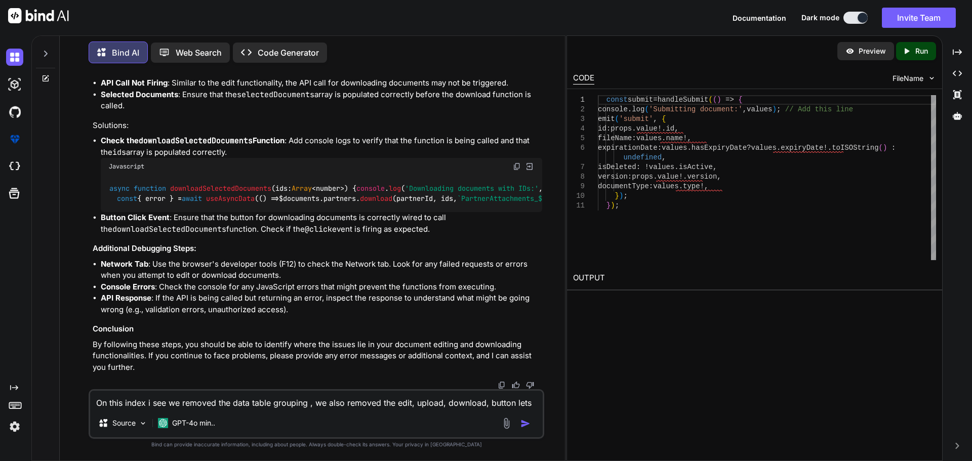
scroll to position [3897, 0]
drag, startPoint x: 332, startPoint y: 229, endPoint x: 139, endPoint y: 235, distance: 192.4
click at [139, 204] on code "async function downloadSelectedDocuments ( ids: Array <number> ) { console . lo…" at bounding box center [394, 193] width 571 height 21
click at [251, 193] on span "downloadSelectedDocuments" at bounding box center [220, 188] width 101 height 9
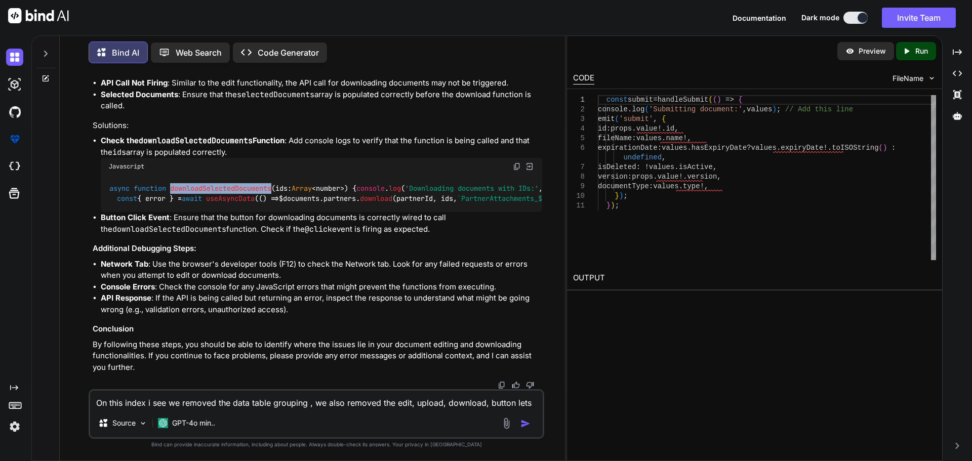
copy span "downloadSelectedDocuments"
drag, startPoint x: 305, startPoint y: 227, endPoint x: 101, endPoint y: 228, distance: 204.0
click at [101, 212] on div "async function downloadSelectedDocuments ( ids: Array <number> ) { console . lo…" at bounding box center [321, 193] width 441 height 37
drag, startPoint x: 333, startPoint y: 230, endPoint x: 113, endPoint y: 228, distance: 219.2
click at [113, 204] on code "async function downloadSelectedDocuments ( ids: Array <number> ) { console . lo…" at bounding box center [394, 193] width 571 height 21
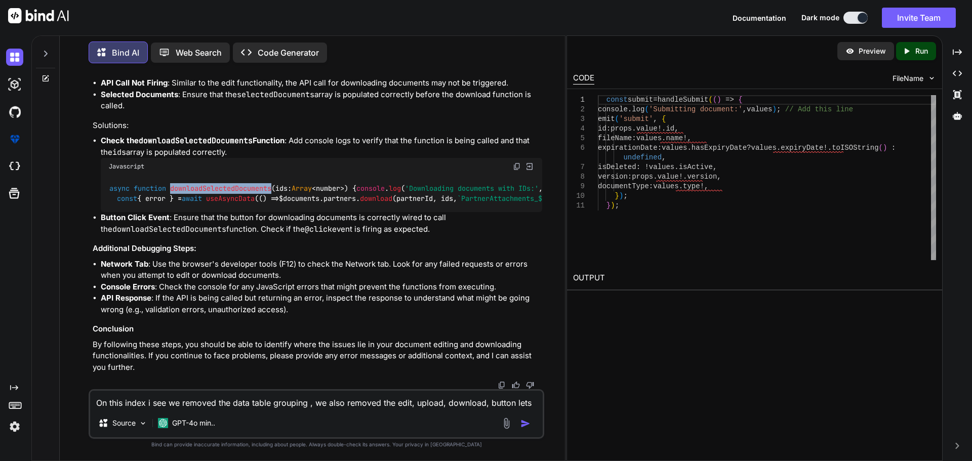
copy code "console . log ( 'Downloading documents with IDs:' , ids);"
click at [197, 404] on textarea "On this index i see we removed the data table grouping , we also removed the ed…" at bounding box center [316, 400] width 452 height 18
click at [231, 408] on textarea "On this index i see we removed the data table grouping , we also removed the ed…" at bounding box center [316, 400] width 452 height 18
paste textarea "Downloading documents with IDs: [32]0: 32length: 1[[Prototype]]: Array(0)"
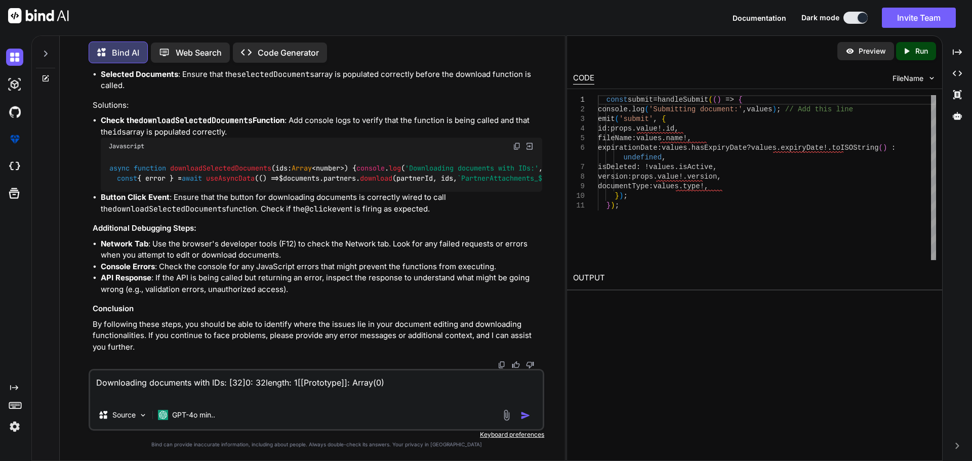
scroll to position [3986, 0]
click at [401, 384] on textarea "Downloading documents with IDs: [32]0: 32length: 1[[Prototype]]: Array(0)" at bounding box center [316, 386] width 452 height 30
click at [397, 381] on textarea "Downloading documents with IDs: [32]0: 32length: 1[[Prototype]]: Array(0)" at bounding box center [316, 386] width 452 height 30
paste textarea "{ "id": 0, "name": "Unknown", "description": "Unknown" }"
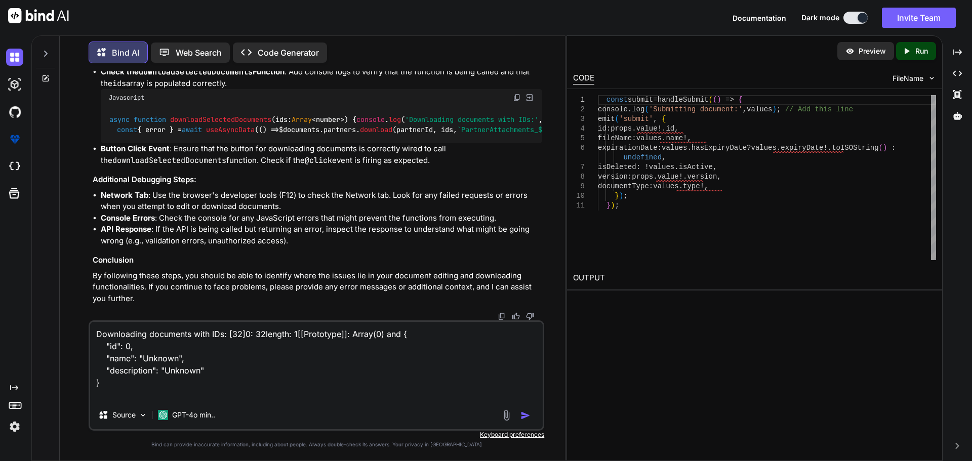
click at [399, 332] on textarea "Downloading documents with IDs: [32]0: 32length: 1[[Prototype]]: Array(0) and {…" at bounding box center [316, 361] width 452 height 79
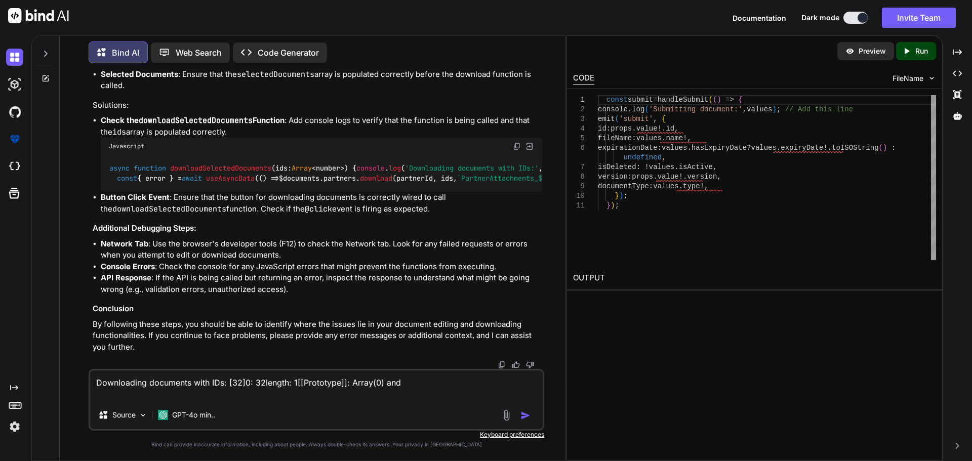
drag, startPoint x: 412, startPoint y: 382, endPoint x: 385, endPoint y: 378, distance: 27.6
click at [385, 378] on textarea "Downloading documents with IDs: [32]0: 32length: 1[[Prototype]]: Array(0) and" at bounding box center [316, 386] width 452 height 30
click at [433, 382] on textarea "Downloading documents with IDs: [32]0: 32length: 1[[Prototype]]: Array(0) and" at bounding box center [316, 386] width 452 height 30
paste textarea "Request URL [URL][DOMAIN_NAME] Request Method GET Status Code 404 Not Found"
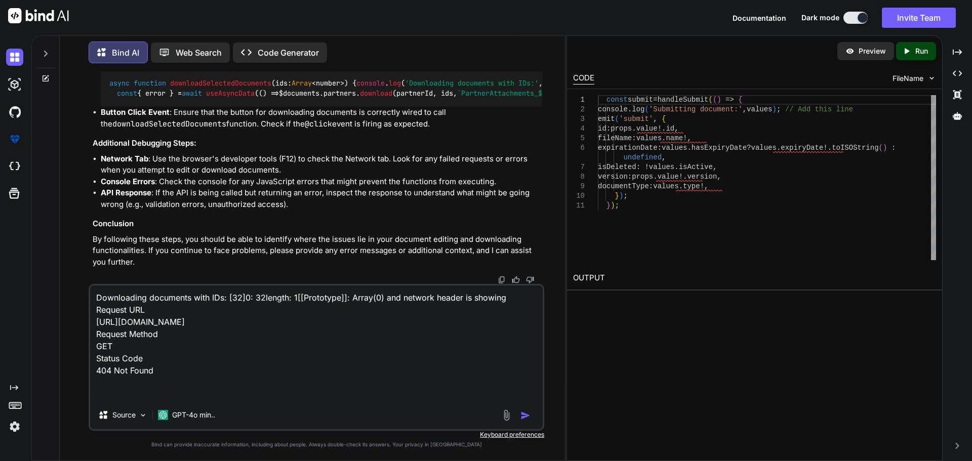
click at [177, 378] on textarea "Downloading documents with IDs: [32]0: 32length: 1[[Prototype]]: Array(0) and n…" at bounding box center [316, 342] width 452 height 115
paste textarea "PartnerDocumentIds 32"
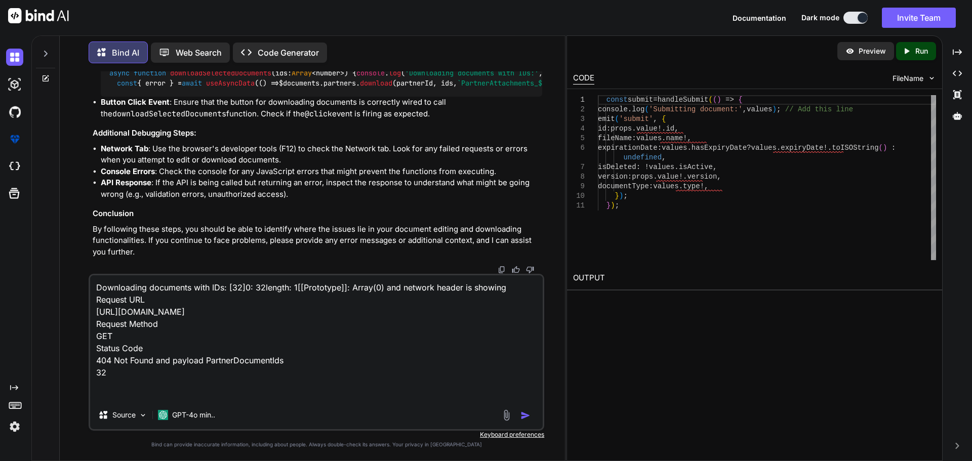
click at [156, 388] on textarea "Downloading documents with IDs: [32]0: 32length: 1[[Prototype]]: Array(0) and n…" at bounding box center [316, 338] width 452 height 126
click at [240, 385] on textarea "Downloading documents with IDs: [32]0: 32length: 1[[Prototype]]: Array(0) and n…" at bounding box center [316, 338] width 452 height 126
click at [524, 415] on img "button" at bounding box center [525, 415] width 10 height 10
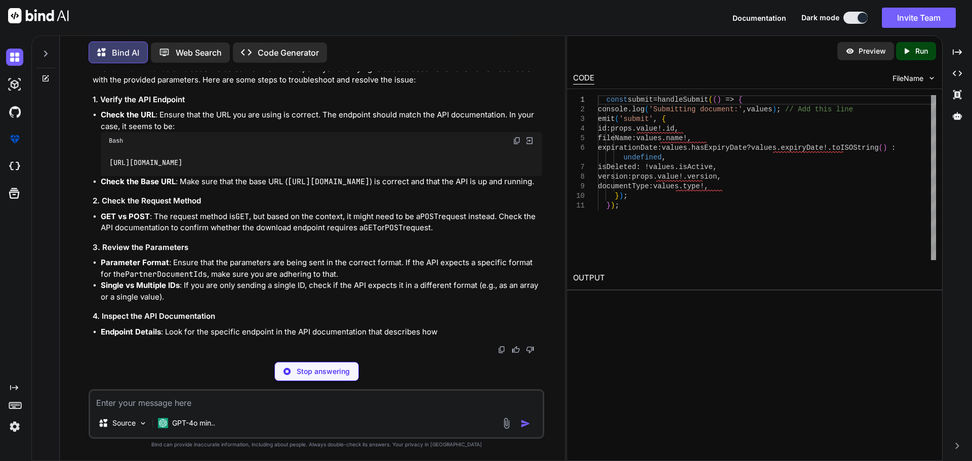
scroll to position [0, 162]
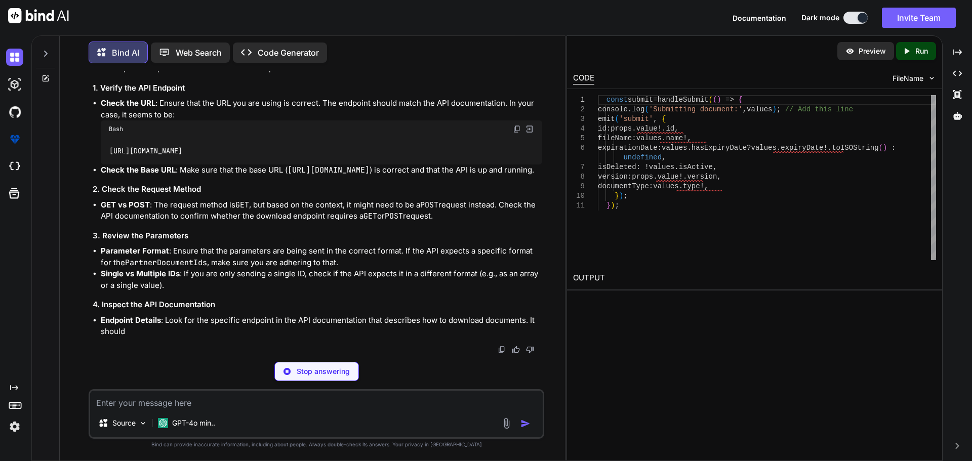
drag, startPoint x: 109, startPoint y: 257, endPoint x: 548, endPoint y: 254, distance: 439.3
click at [548, 254] on div "You Bind AI To troubleshoot the issues you're facing with editing documents and…" at bounding box center [316, 265] width 497 height 389
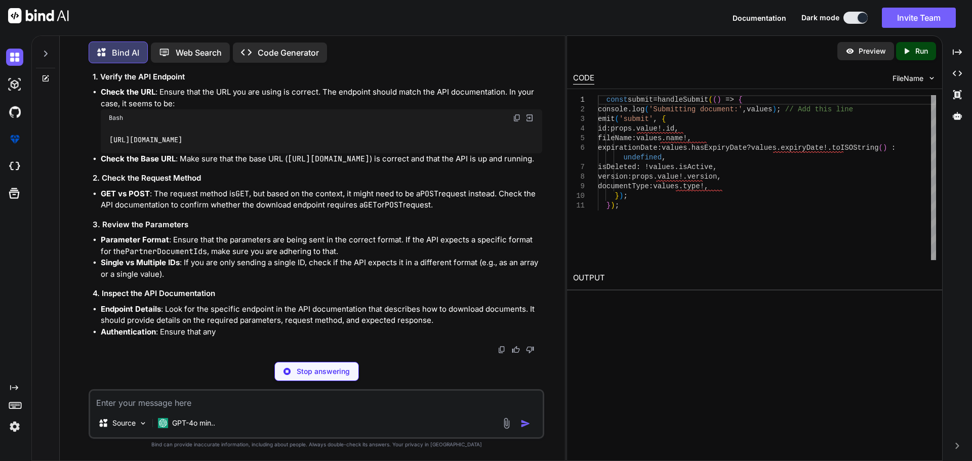
copy code "[URL][DOMAIN_NAME]"
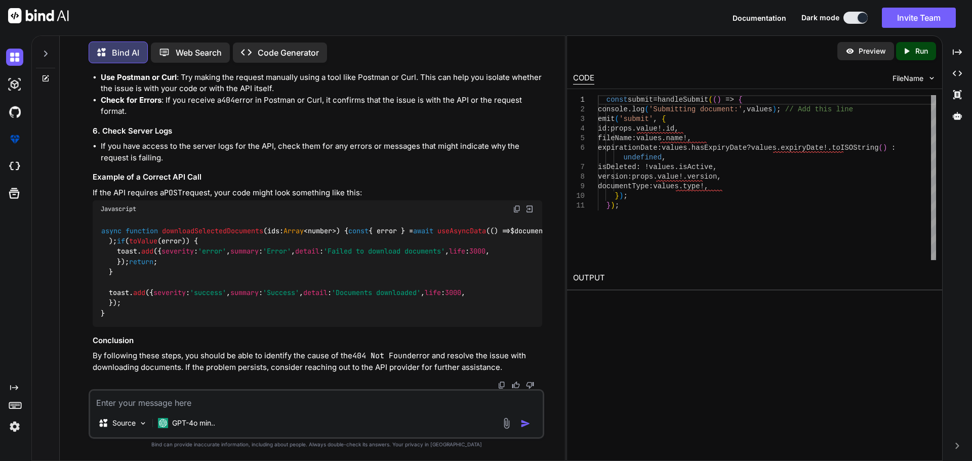
scroll to position [4797, 0]
click at [227, 226] on span "downloadSelectedDocuments" at bounding box center [212, 230] width 101 height 9
copy span "downloadSelectedDocuments"
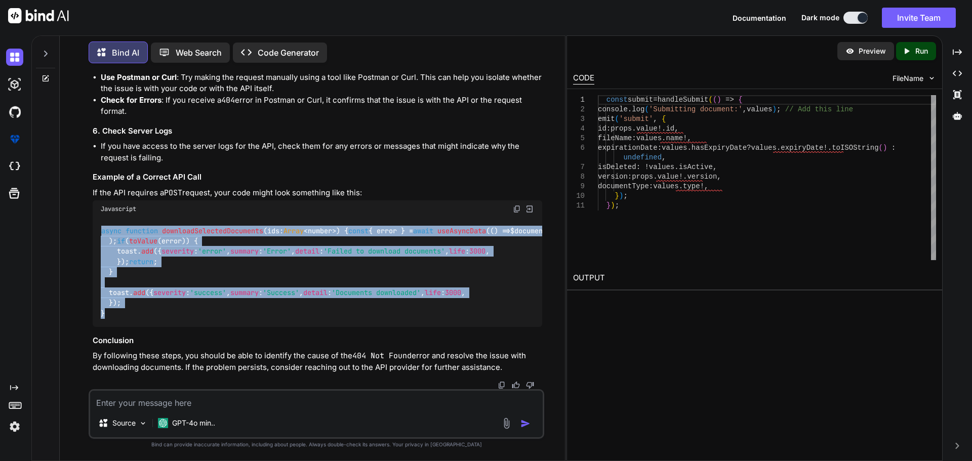
drag, startPoint x: 102, startPoint y: 150, endPoint x: 137, endPoint y: 377, distance: 229.5
click at [138, 327] on div "async function downloadSelectedDocuments ( ids: Array <number> ) { const { erro…" at bounding box center [317, 272] width 449 height 109
copy code "async function downloadSelectedDocuments ( ids: Array <number> ) { const { erro…"
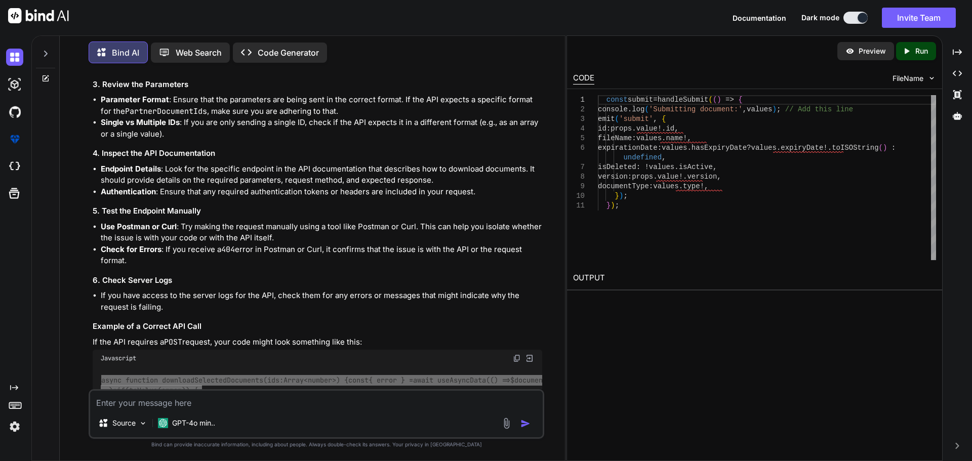
scroll to position [4195, 0]
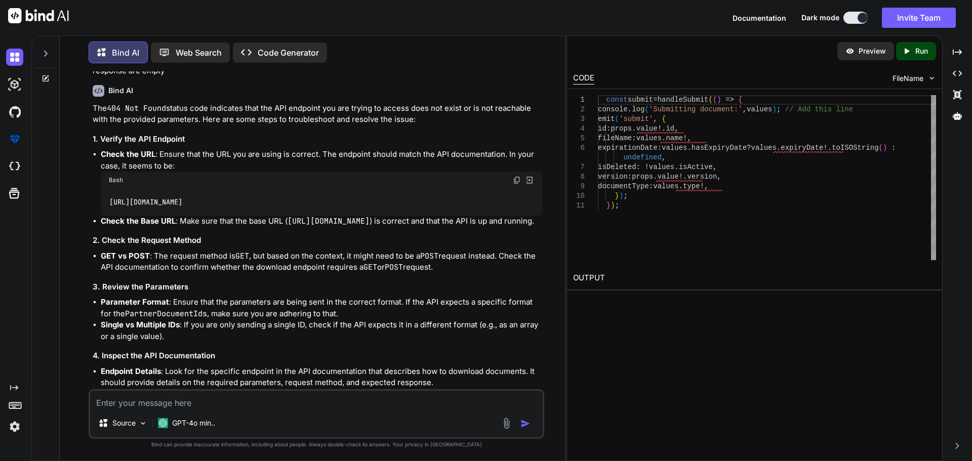
drag, startPoint x: 127, startPoint y: 403, endPoint x: 137, endPoint y: 397, distance: 11.1
click at [128, 403] on textarea at bounding box center [316, 400] width 452 height 18
click at [238, 404] on textarea "lets clean up all the files i provided" at bounding box center [316, 400] width 452 height 18
paste textarea "C:\nova\Osiris.Nova.Internal.UI\components\partner\shared\documents\index.vue <…"
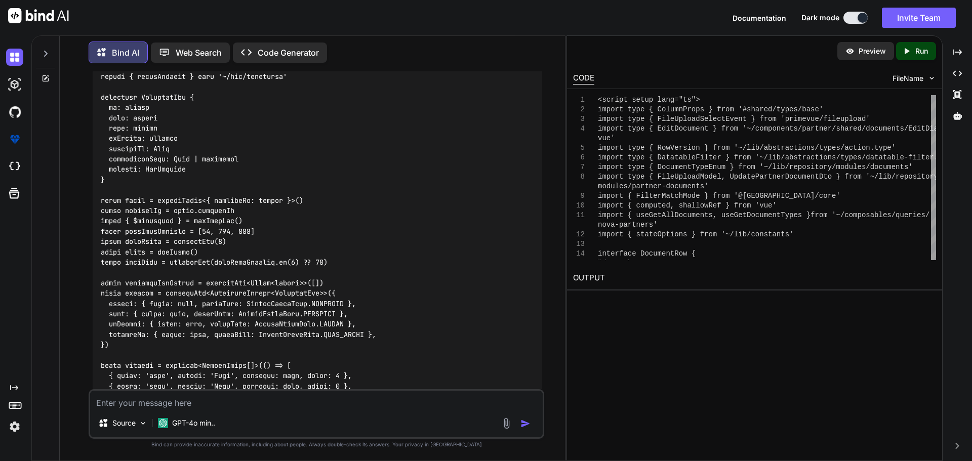
scroll to position [8499, 0]
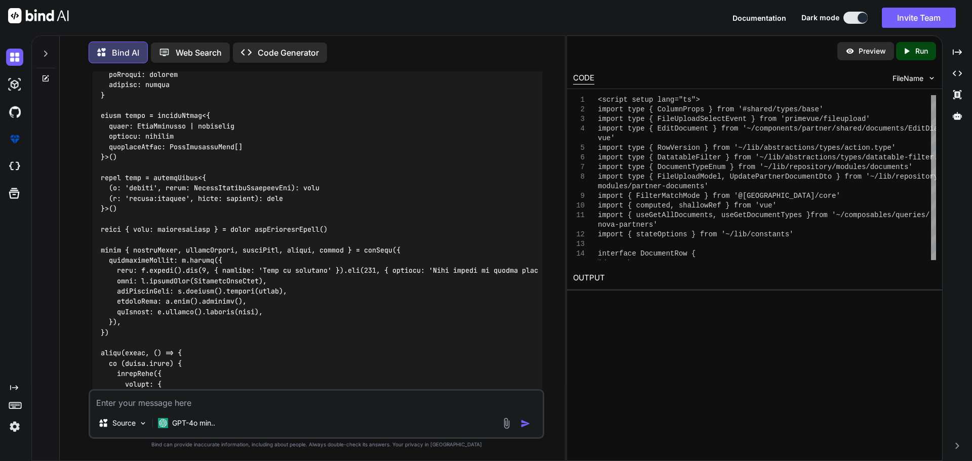
scroll to position [12042, 0]
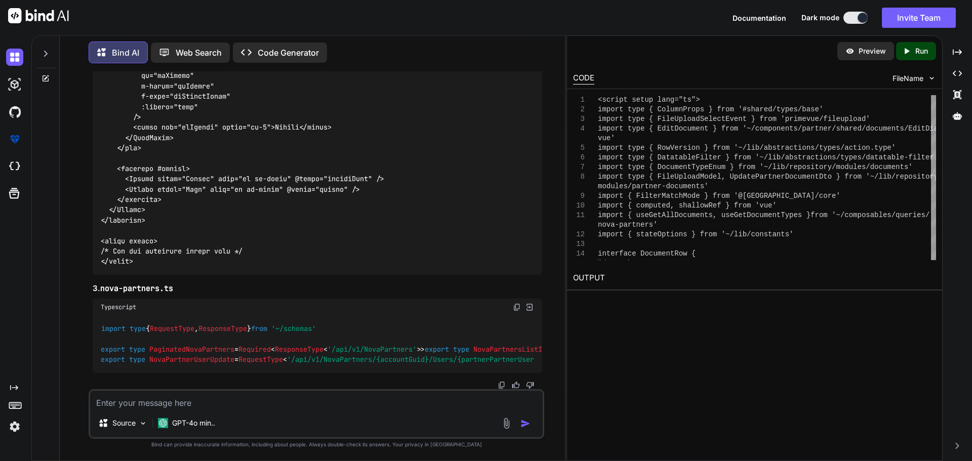
scroll to position [13662, 0]
click at [514, 303] on img at bounding box center [517, 307] width 8 height 8
drag, startPoint x: 178, startPoint y: 272, endPoint x: 99, endPoint y: 269, distance: 79.0
click at [99, 283] on h3 "3. nova-partners.ts" at bounding box center [317, 289] width 449 height 12
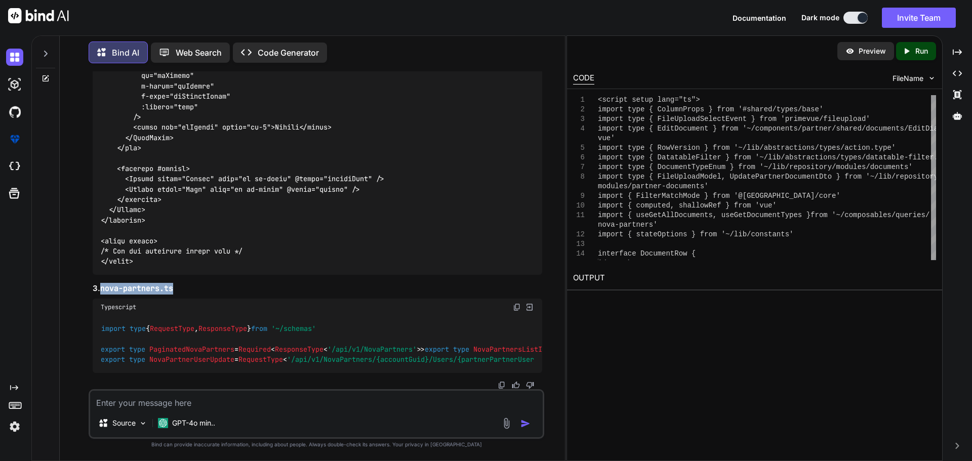
click at [113, 398] on textarea at bounding box center [316, 400] width 452 height 18
paste textarea "C:\nova\Osiris.Nova.Internal.UI\shared\types\nova-partners.ts"
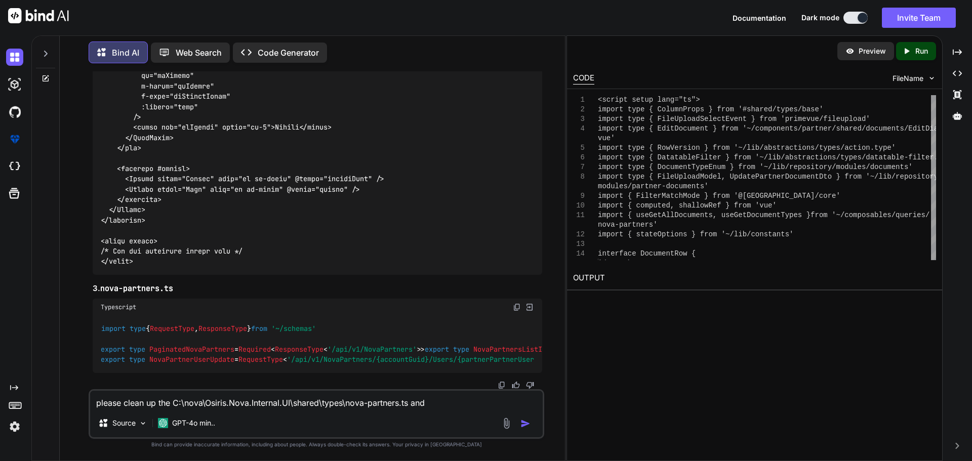
click at [439, 400] on textarea "please clean up the C:\nova\Osiris.Nova.Internal.UI\shared\types\nova-partners.…" at bounding box center [316, 400] width 452 height 18
paste textarea "C:\nova\Osiris.Nova.Internal.UI\composables\queries\nova-partners.ts"
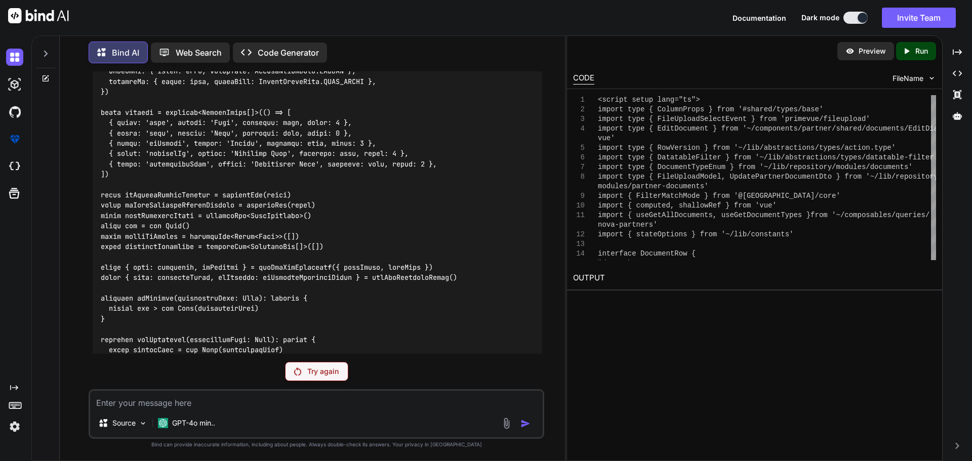
scroll to position [8612, 0]
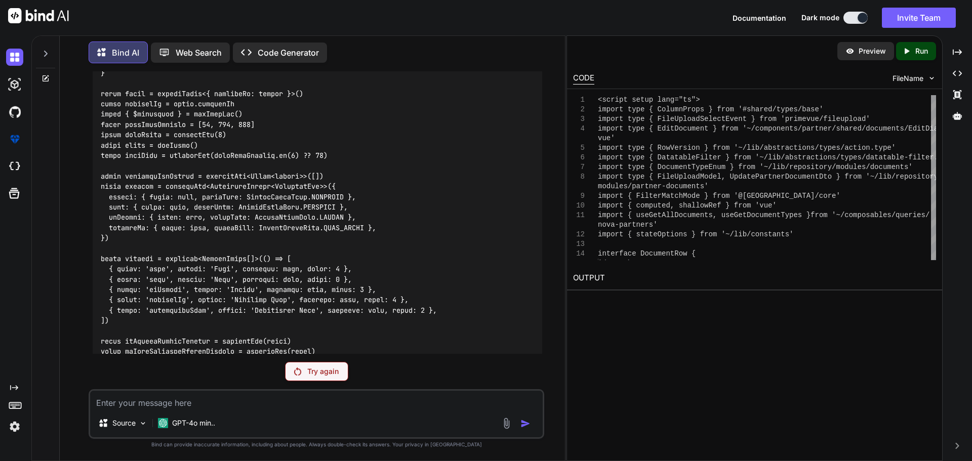
click at [323, 370] on p "Try again" at bounding box center [322, 371] width 31 height 10
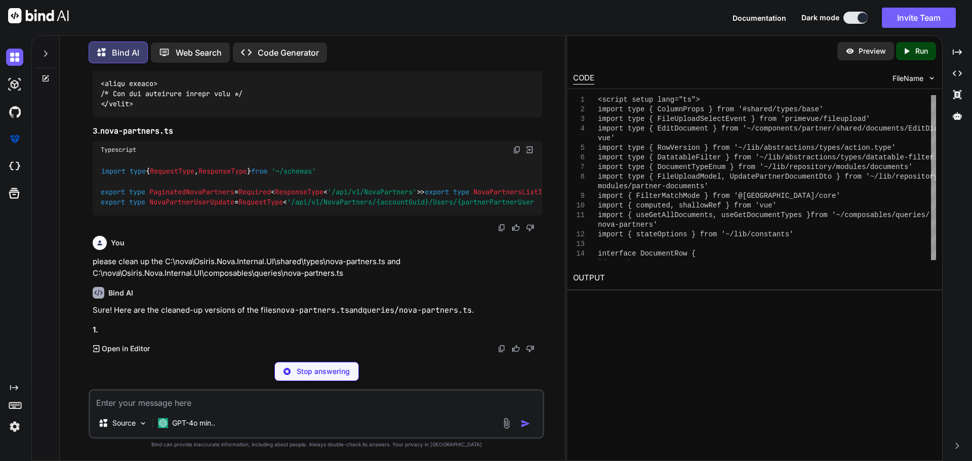
scroll to position [13846, 0]
